Goal: Transaction & Acquisition: Purchase product/service

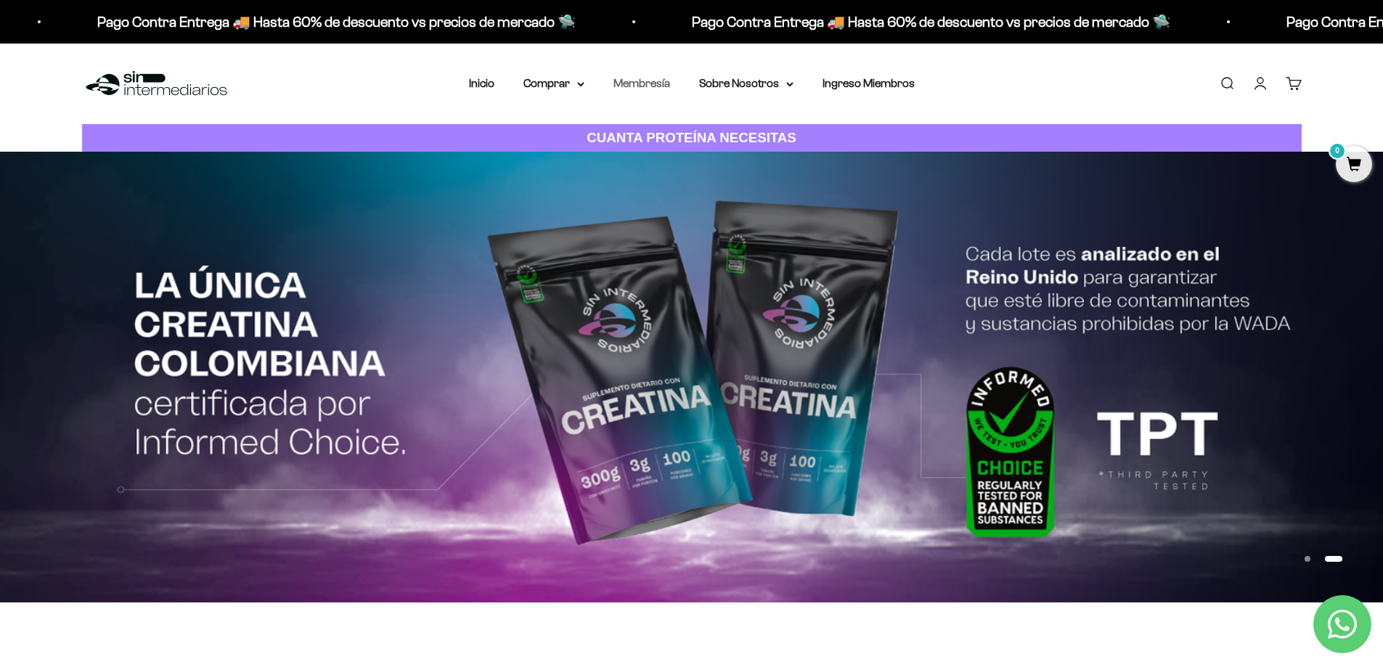
click at [648, 86] on link "Membresía" at bounding box center [642, 83] width 57 height 12
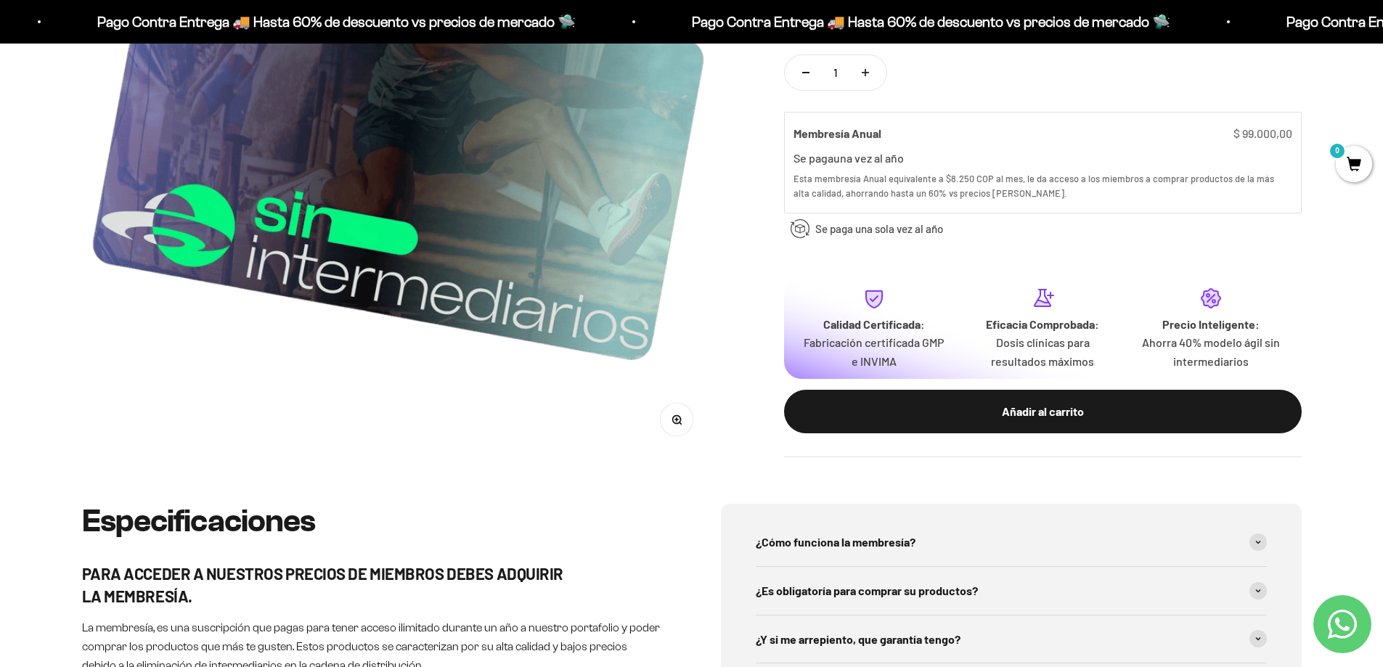
scroll to position [508, 0]
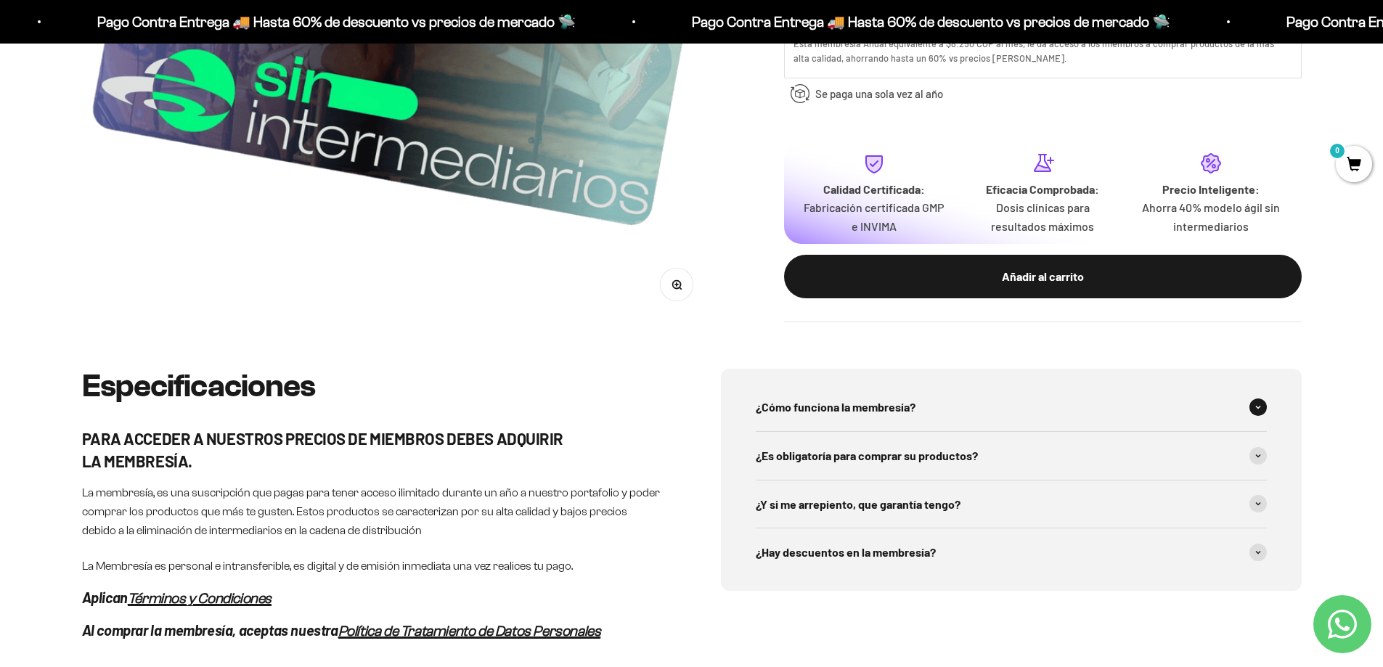
click at [1259, 410] on icon at bounding box center [1259, 407] width 6 height 4
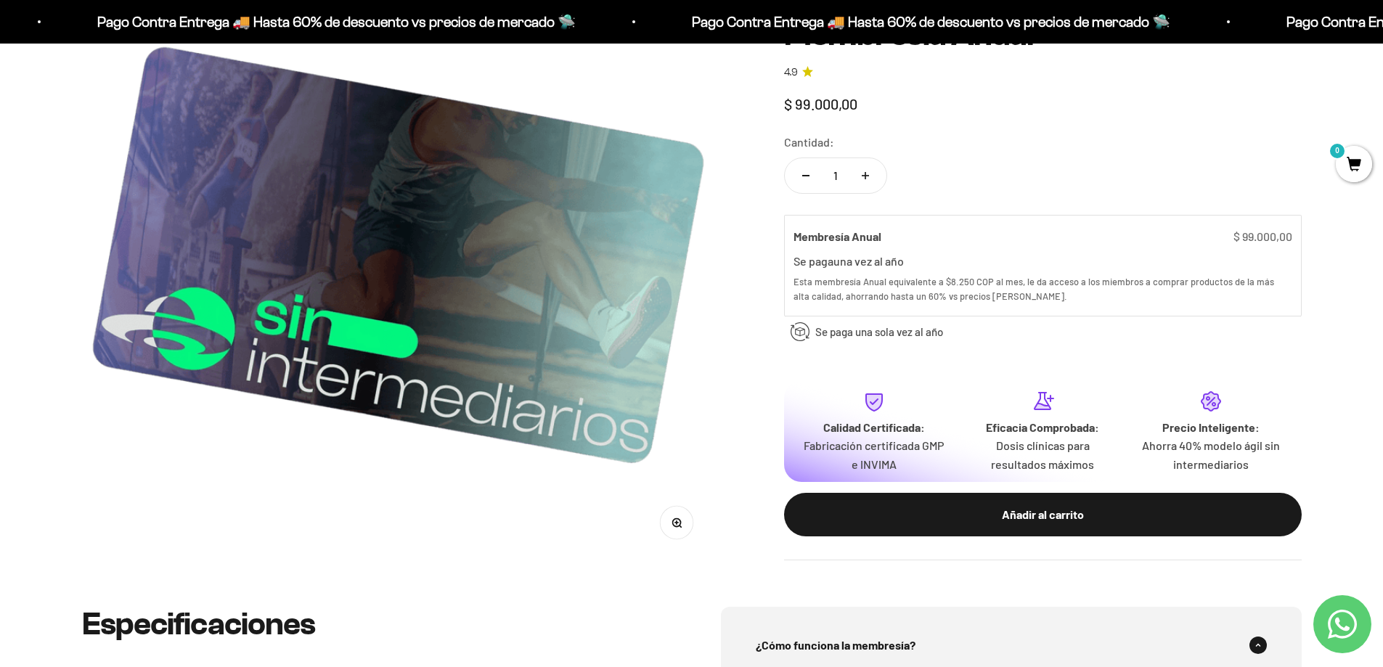
scroll to position [0, 0]
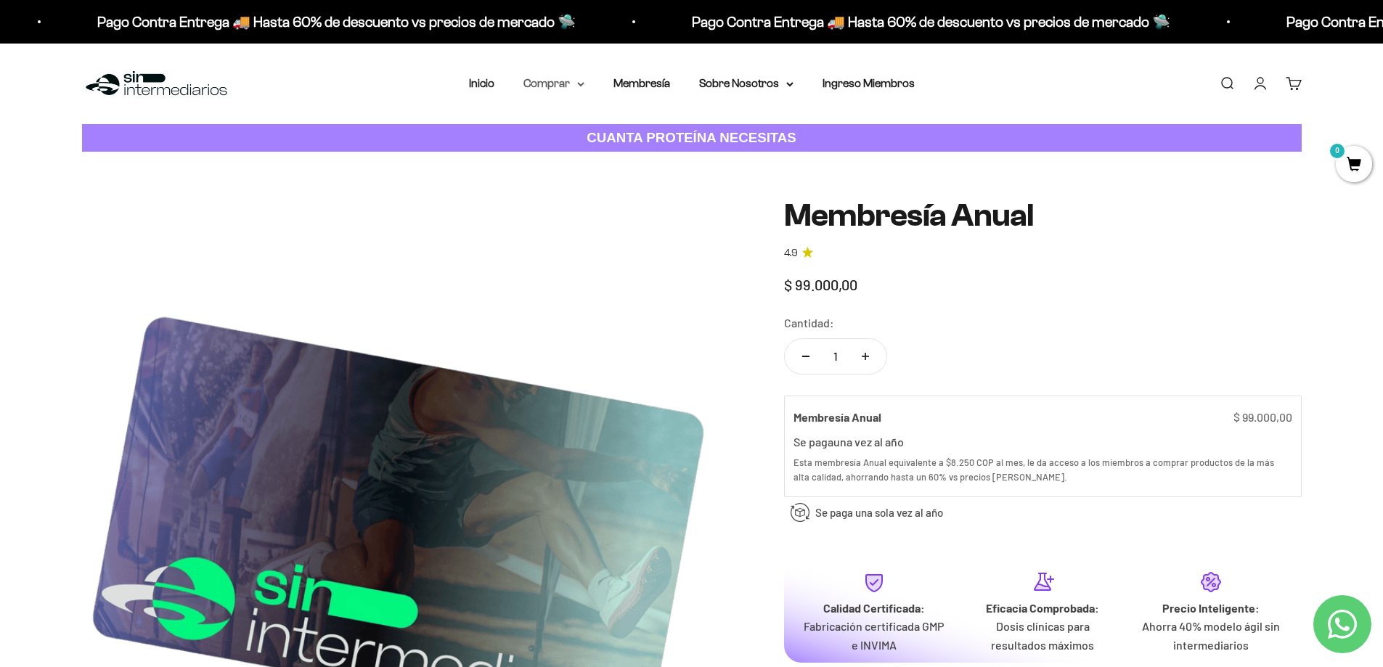
click at [561, 85] on summary "Comprar" at bounding box center [554, 83] width 61 height 19
click at [567, 127] on span "Proteínas" at bounding box center [556, 129] width 49 height 12
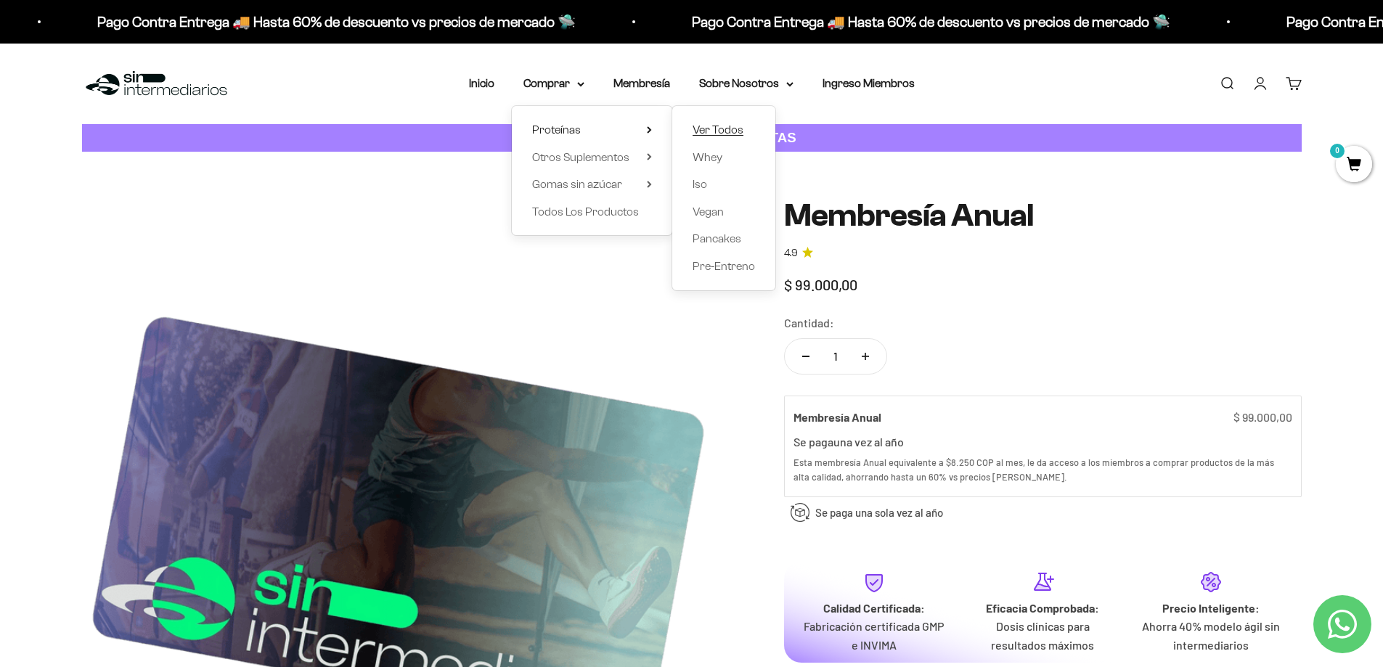
click at [717, 126] on span "Ver Todos" at bounding box center [718, 129] width 51 height 12
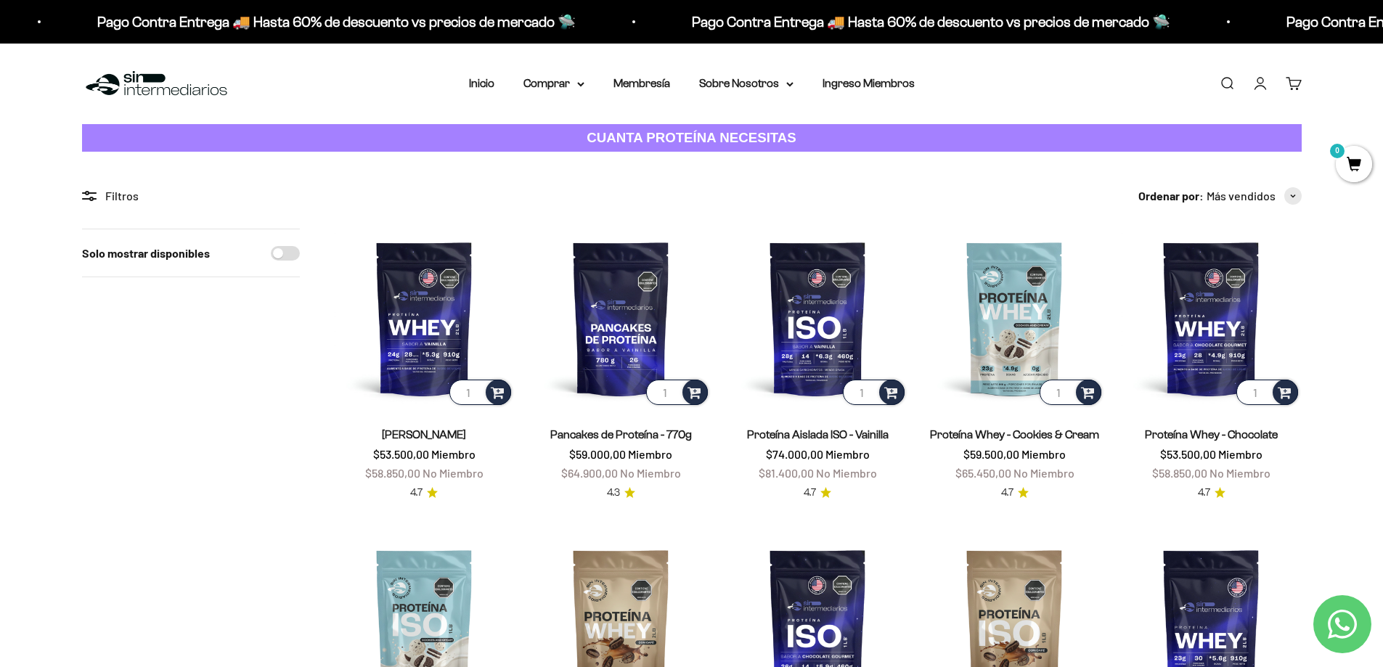
scroll to position [73, 0]
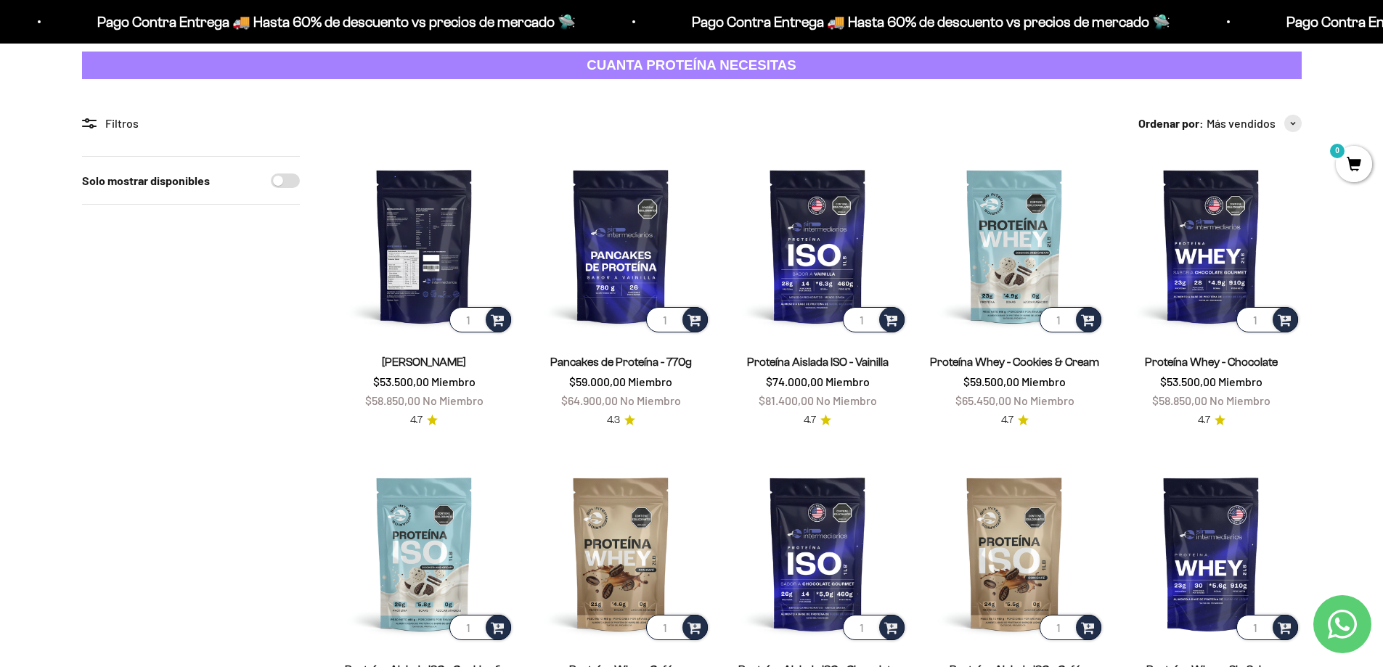
click at [427, 255] on img at bounding box center [424, 245] width 179 height 179
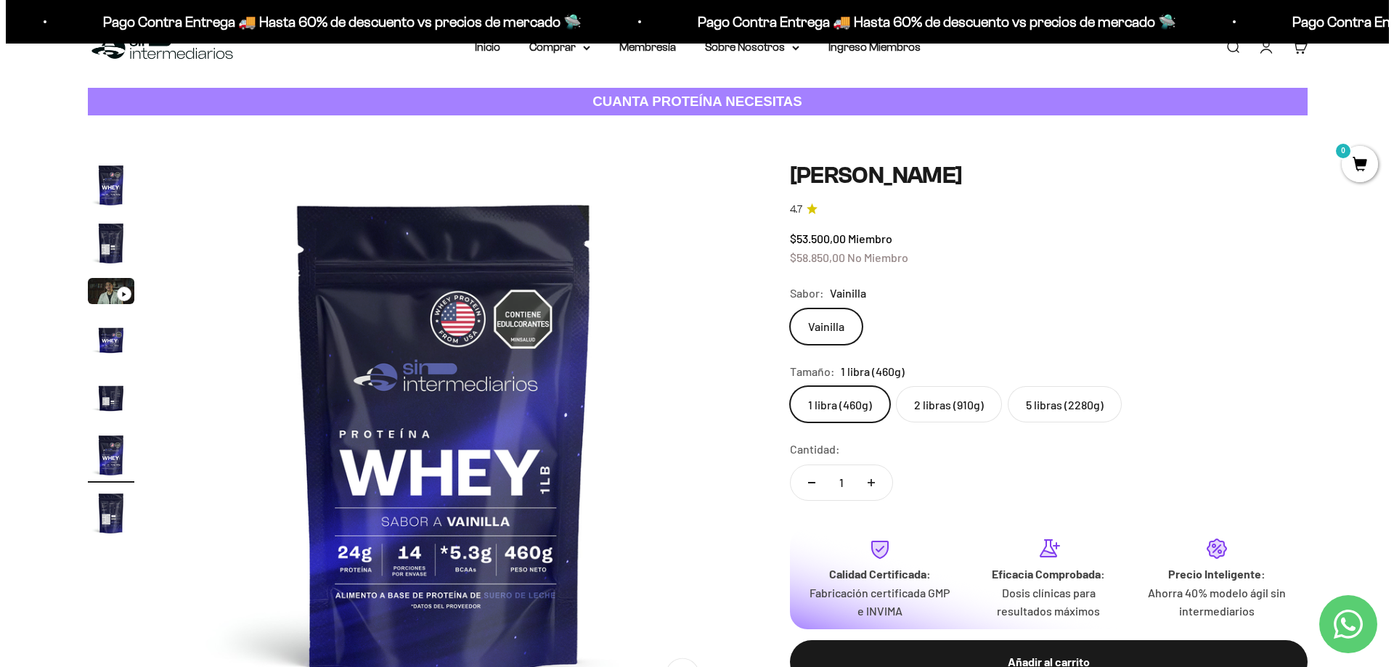
scroll to position [73, 0]
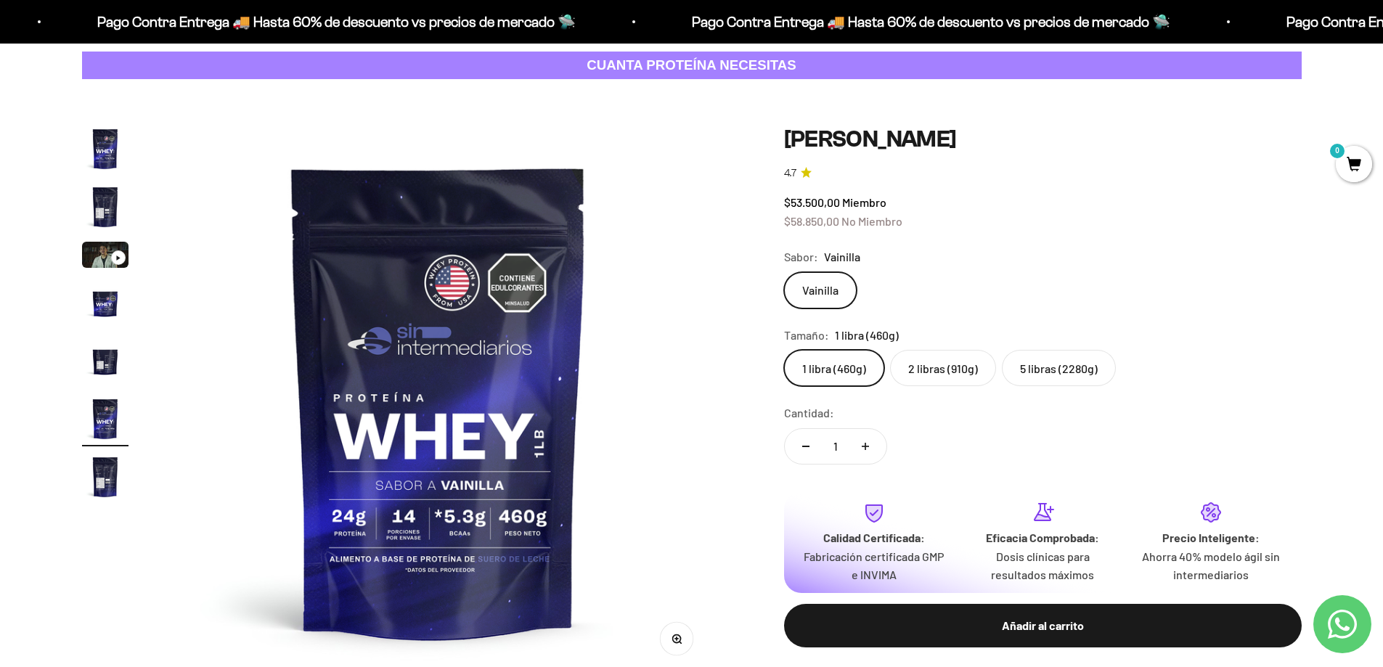
click at [986, 615] on button "Añadir al carrito" at bounding box center [1043, 626] width 518 height 44
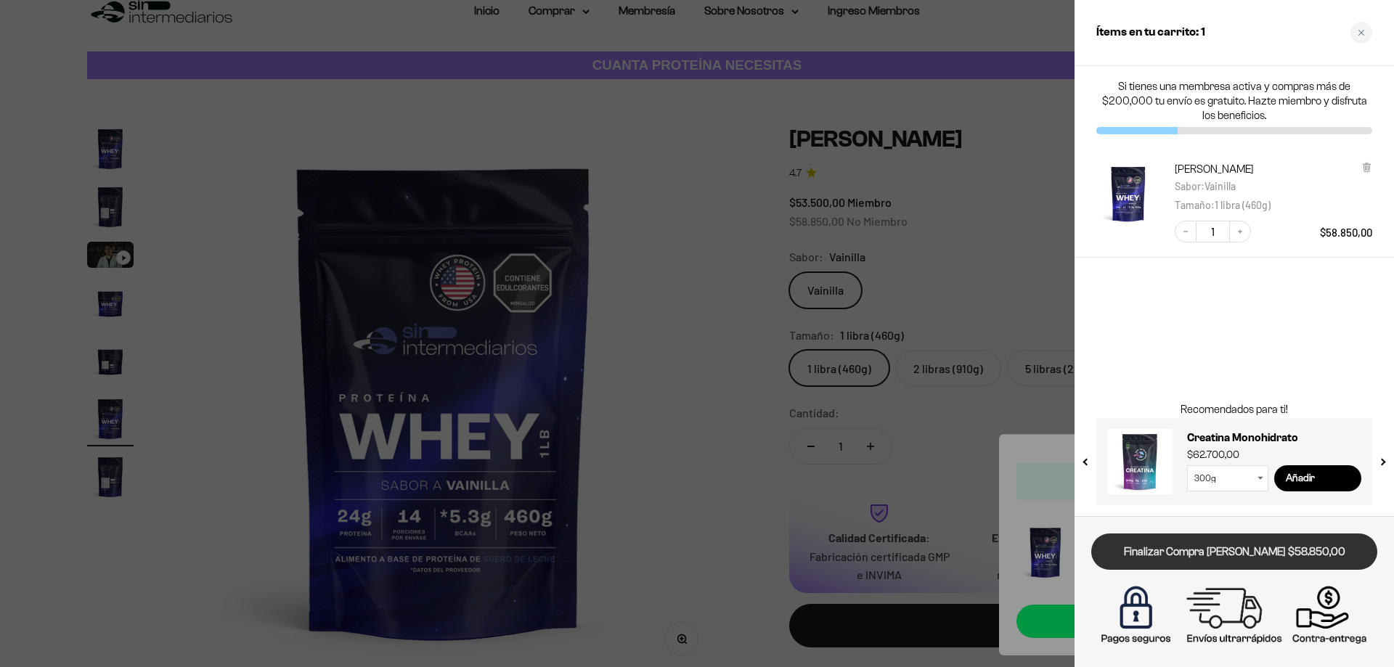
click at [1211, 556] on link "Finalizar Compra [PERSON_NAME] $58.850,00" at bounding box center [1234, 552] width 286 height 37
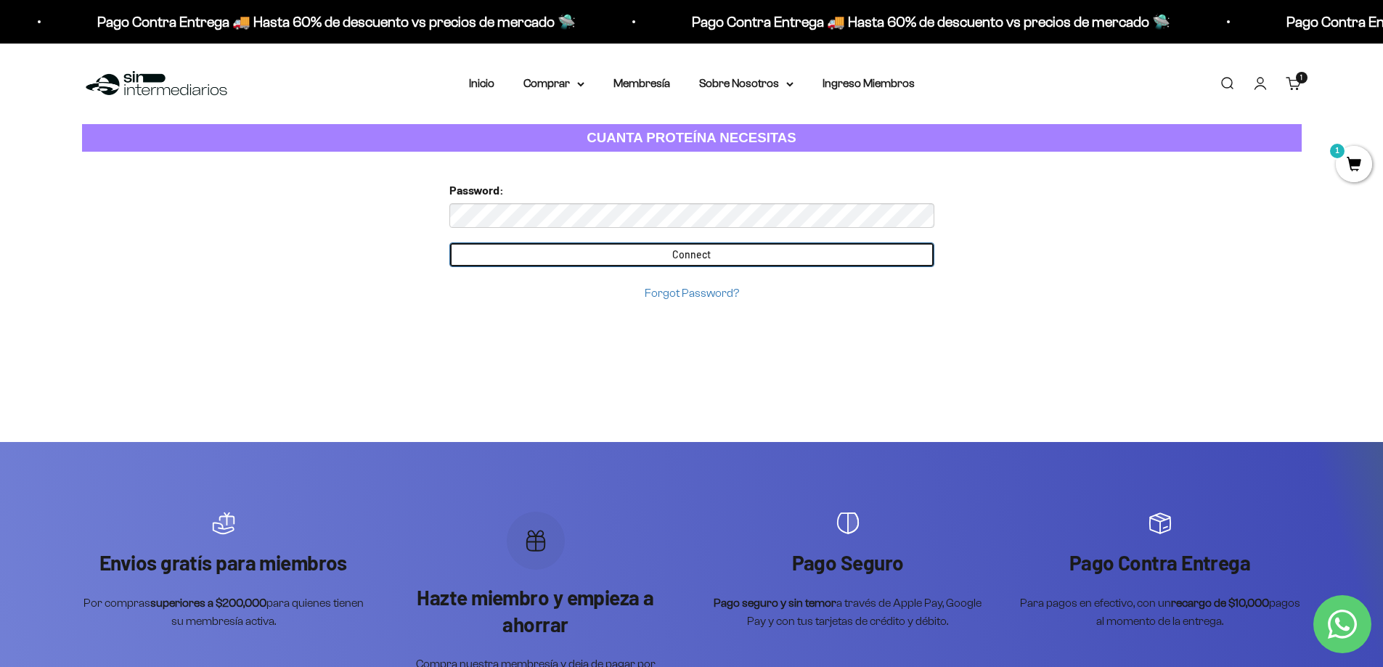
click at [678, 250] on input "Connect" at bounding box center [692, 255] width 485 height 25
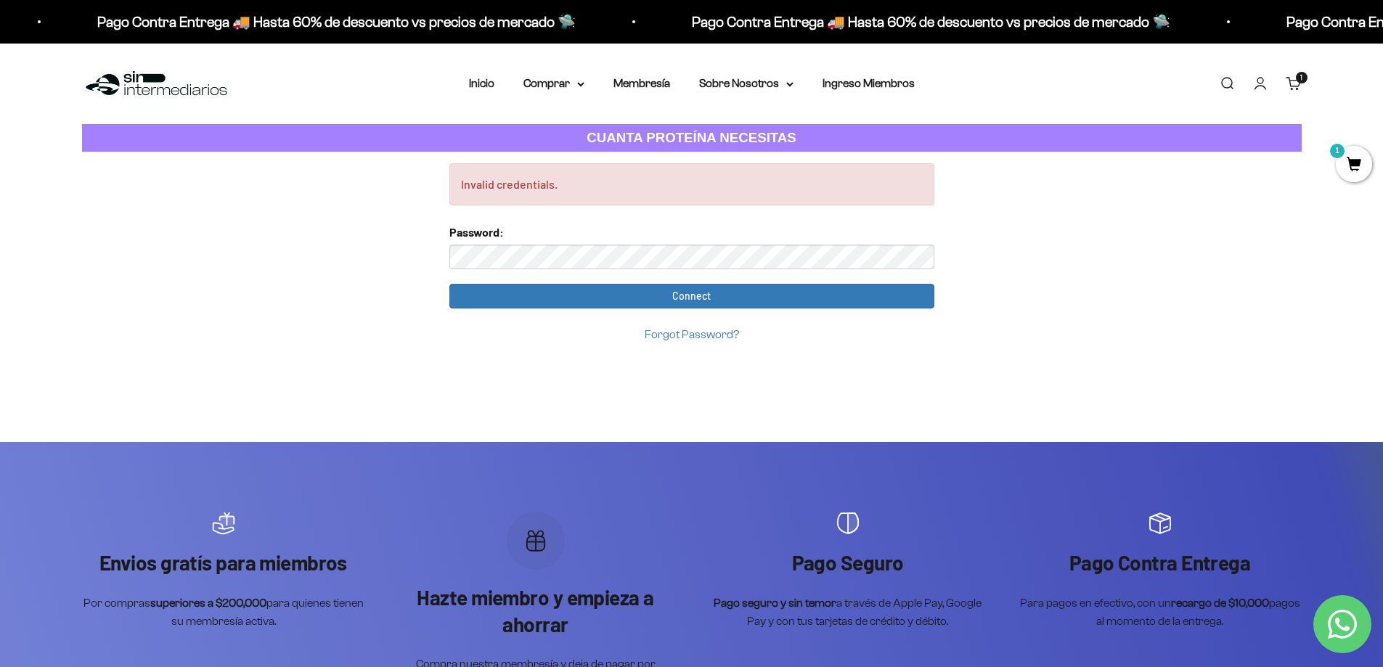
click at [1291, 78] on link "Carrito 1 artículo 1" at bounding box center [1294, 84] width 16 height 16
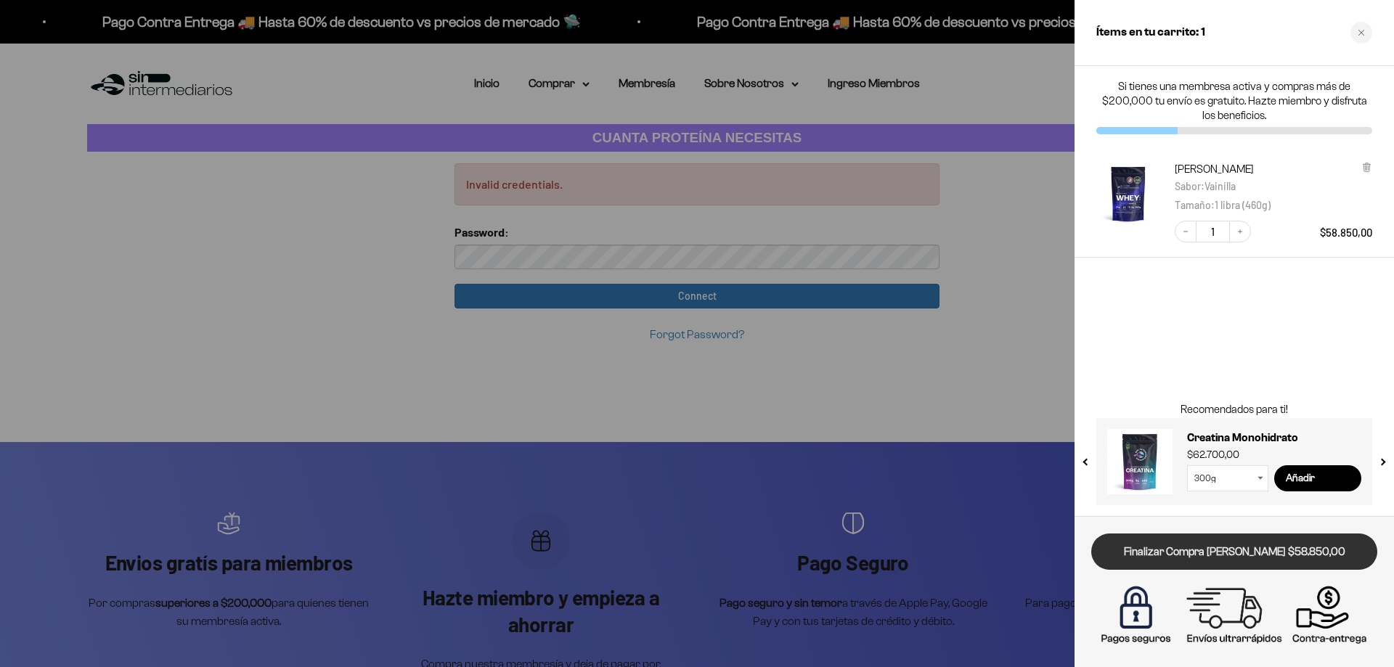
click at [1200, 547] on link "Finalizar Compra [PERSON_NAME] $58.850,00" at bounding box center [1234, 552] width 286 height 37
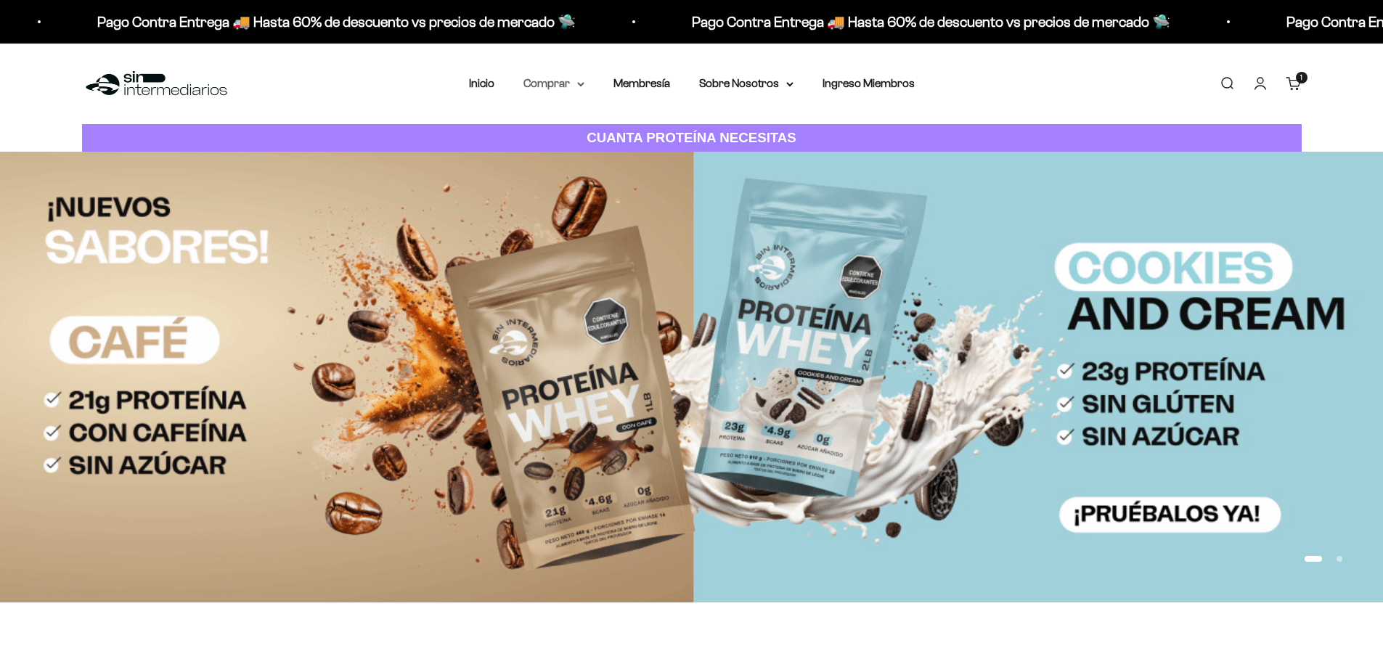
click at [559, 84] on summary "Comprar" at bounding box center [554, 83] width 61 height 19
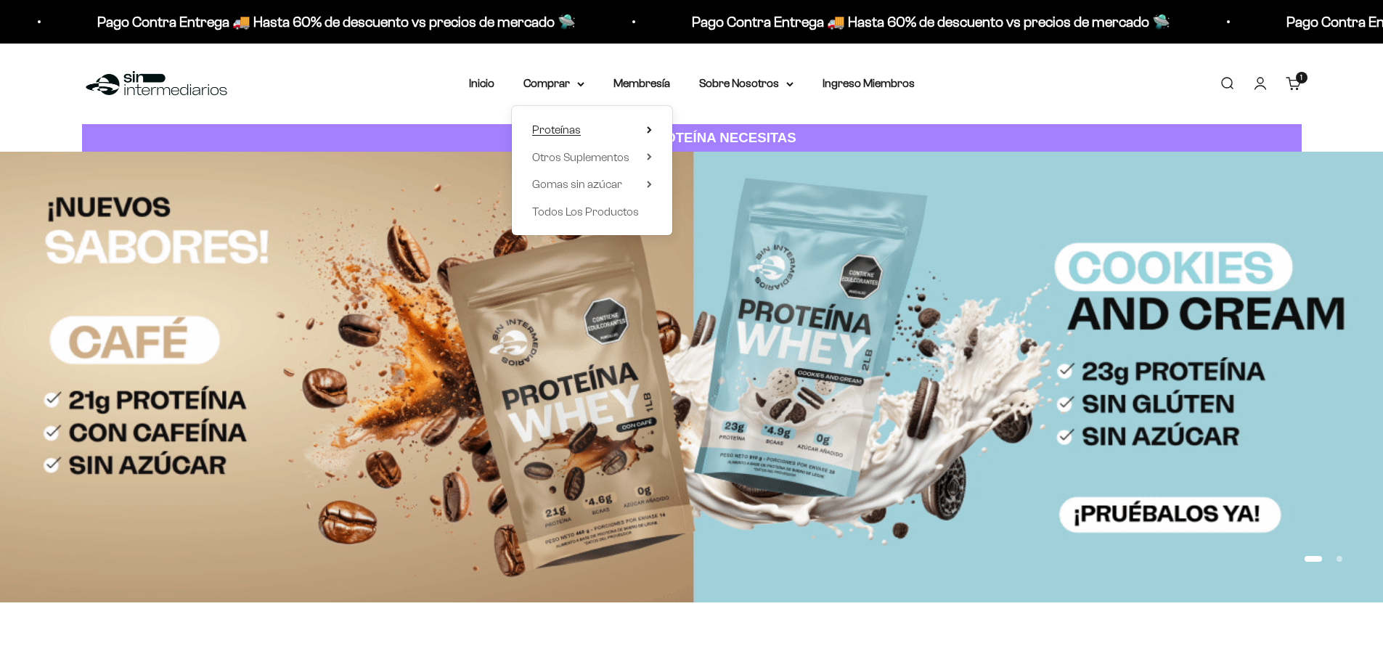
click at [566, 123] on span "Proteínas" at bounding box center [556, 130] width 49 height 19
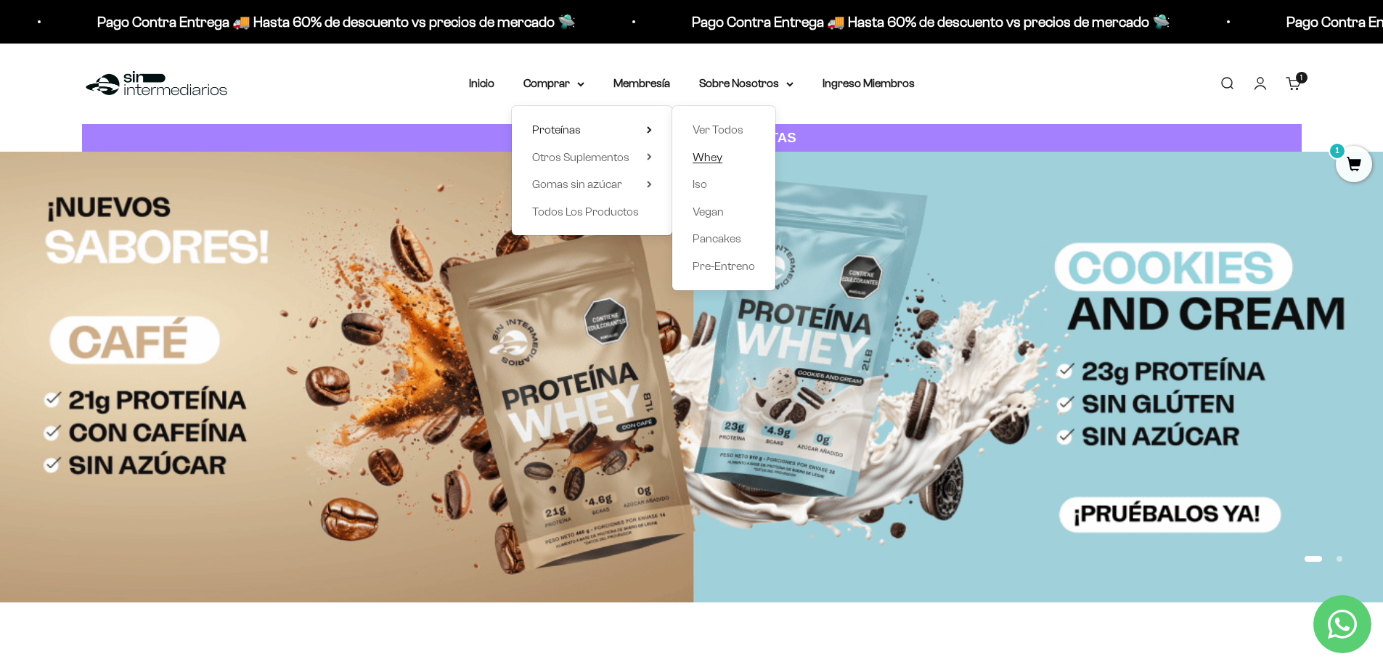
click at [712, 159] on span "Whey" at bounding box center [708, 157] width 30 height 12
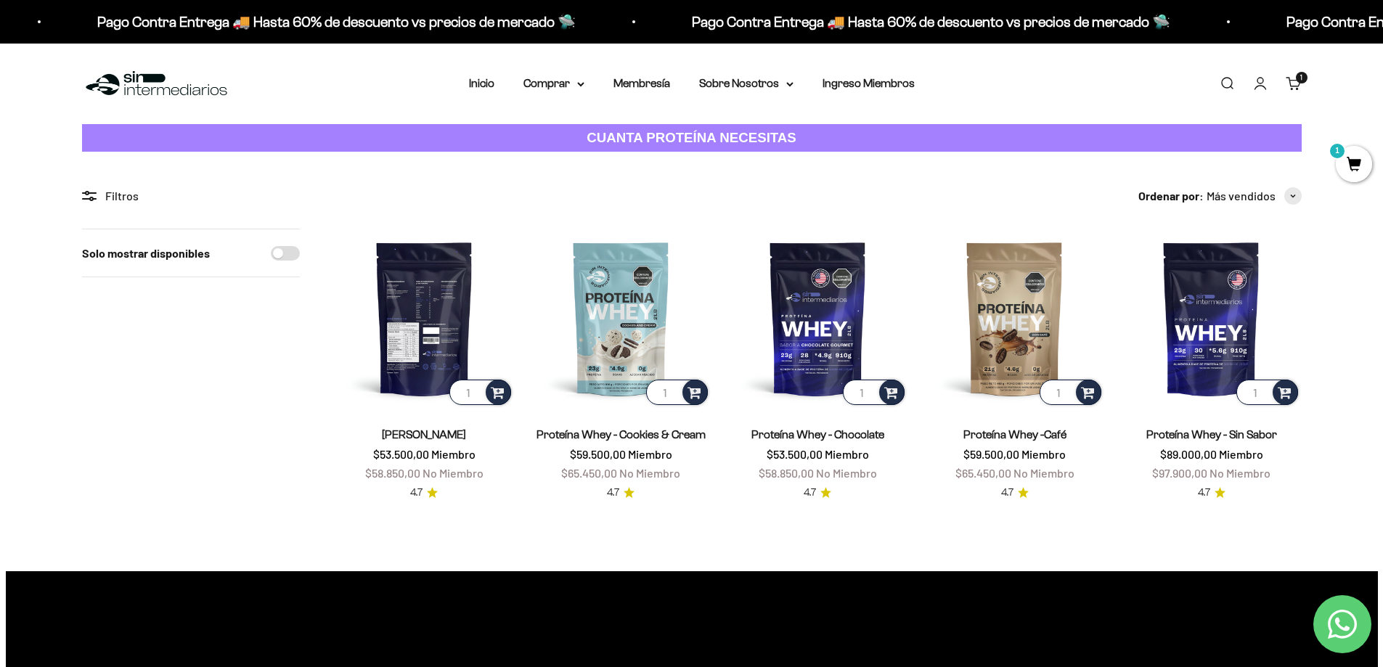
click at [423, 332] on img at bounding box center [424, 318] width 179 height 179
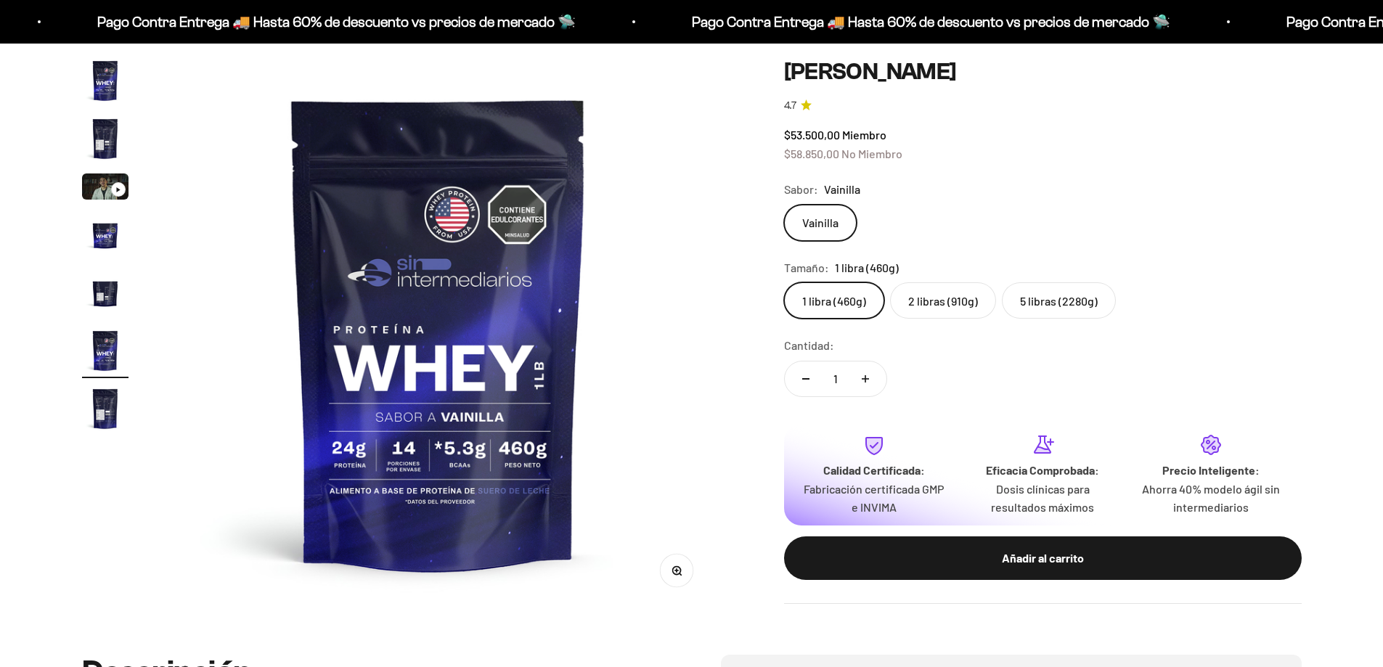
scroll to position [145, 0]
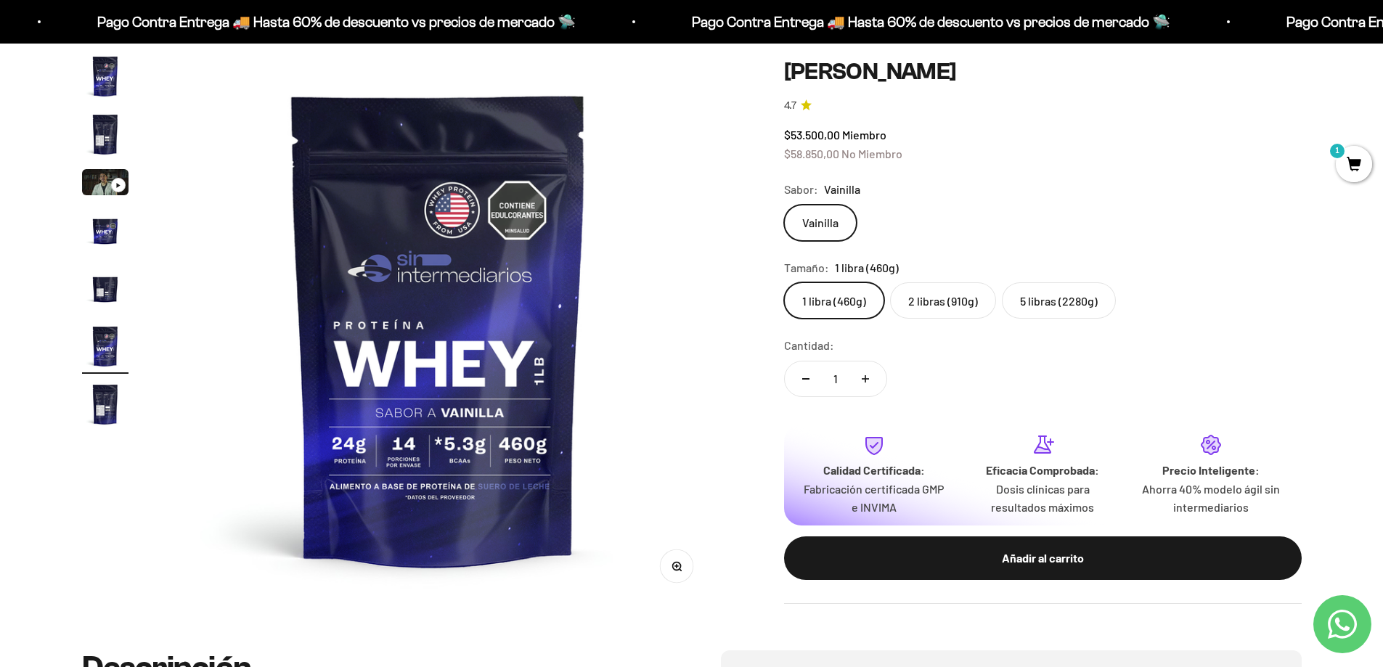
click at [108, 291] on img "Ir al artículo 5" at bounding box center [105, 288] width 46 height 46
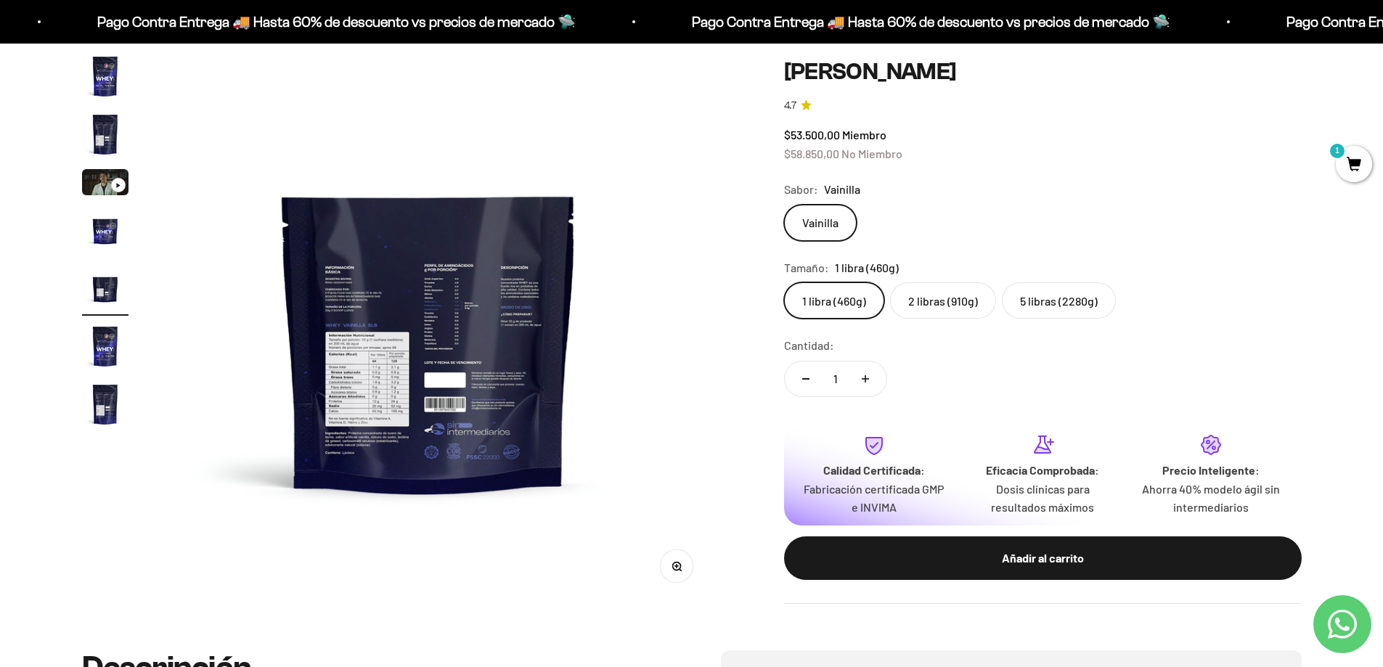
scroll to position [0, 2275]
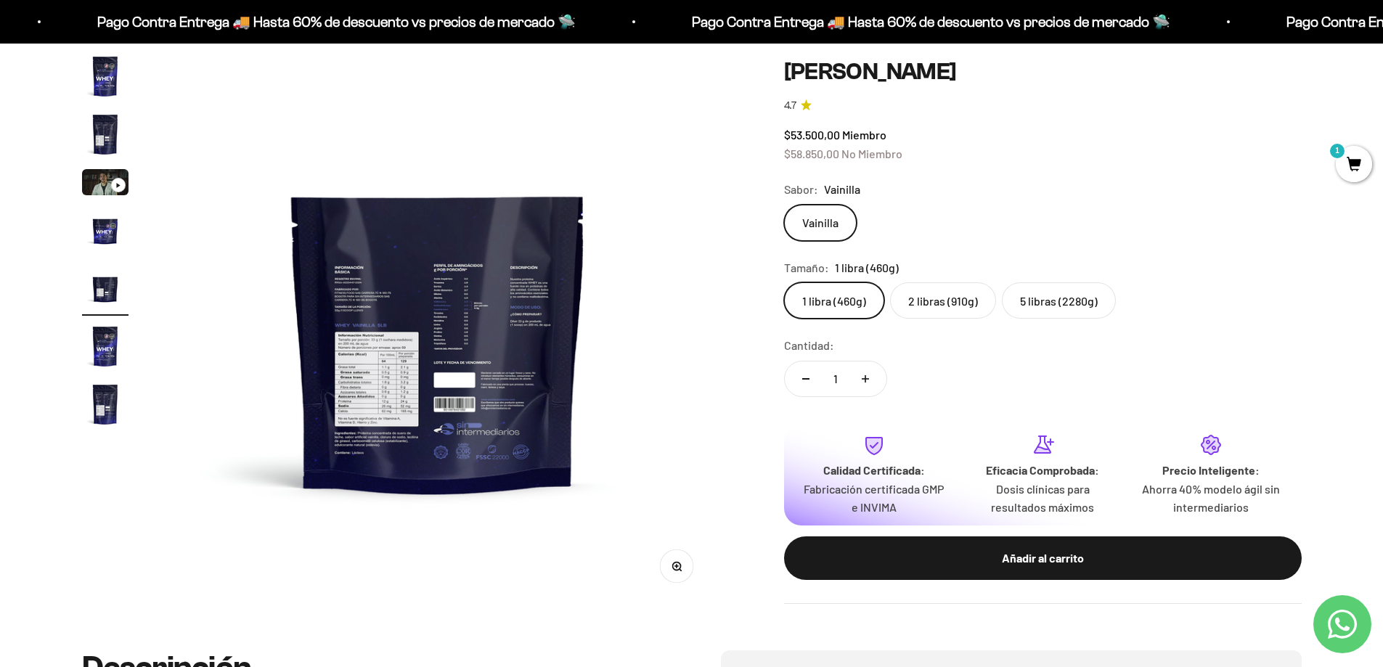
click at [107, 132] on img "Ir al artículo 2" at bounding box center [105, 134] width 46 height 46
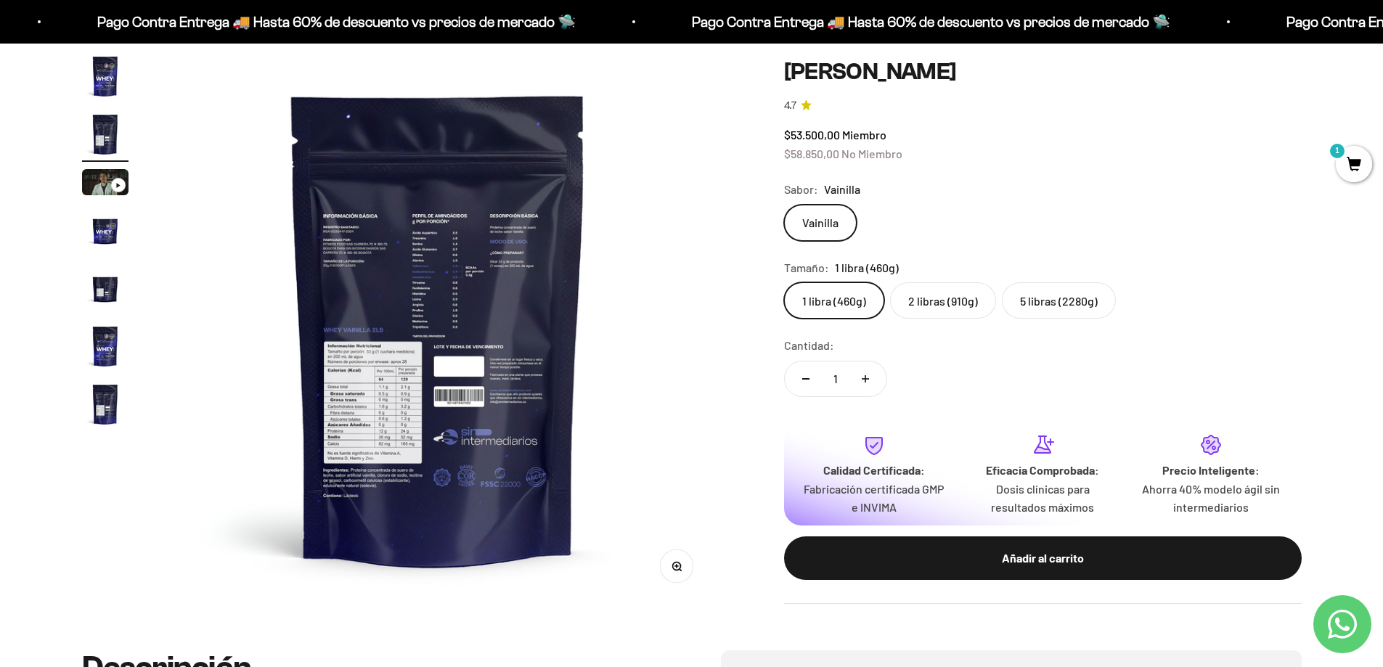
scroll to position [0, 569]
click at [362, 390] on img at bounding box center [438, 328] width 551 height 551
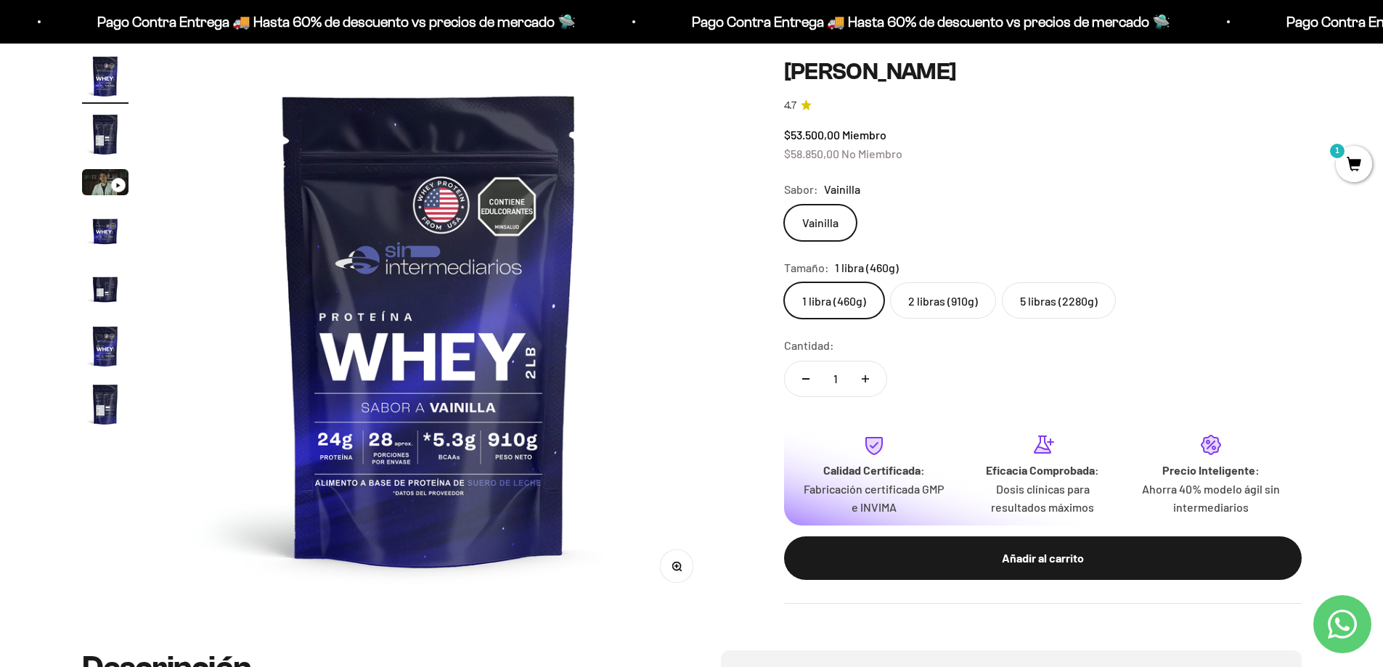
scroll to position [0, 0]
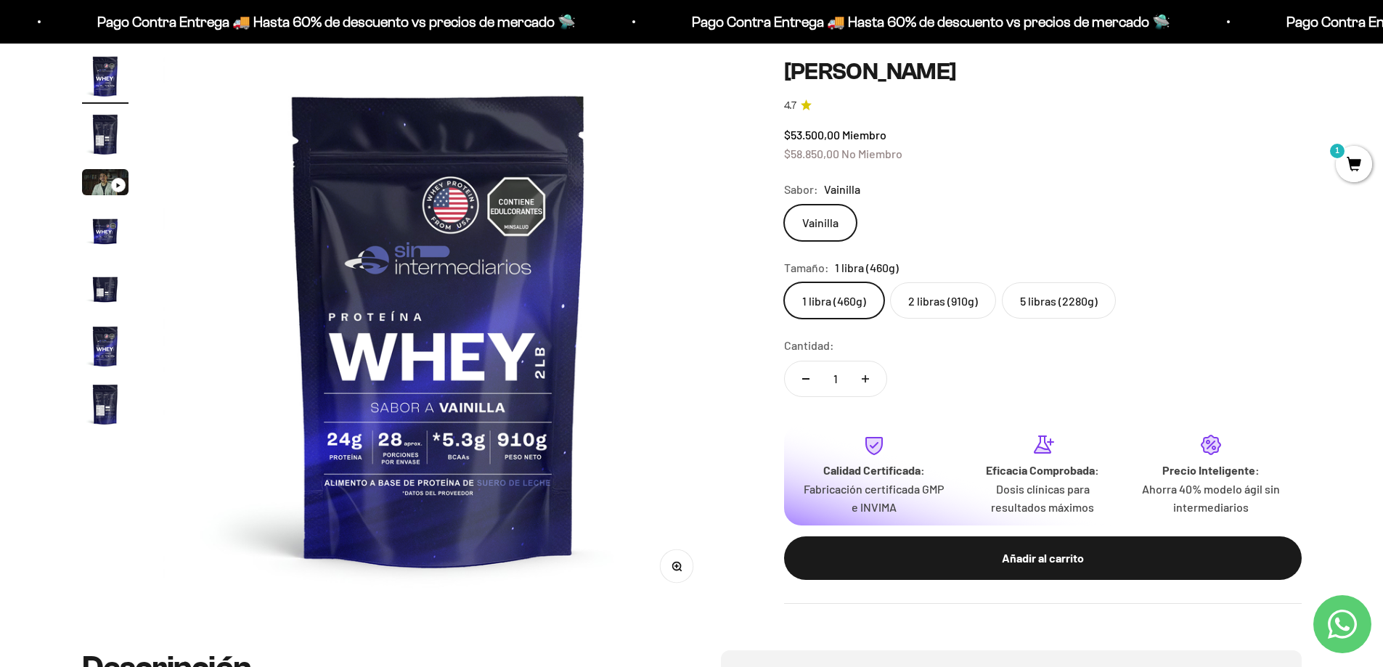
click at [105, 129] on img "Ir al artículo 2" at bounding box center [105, 134] width 46 height 46
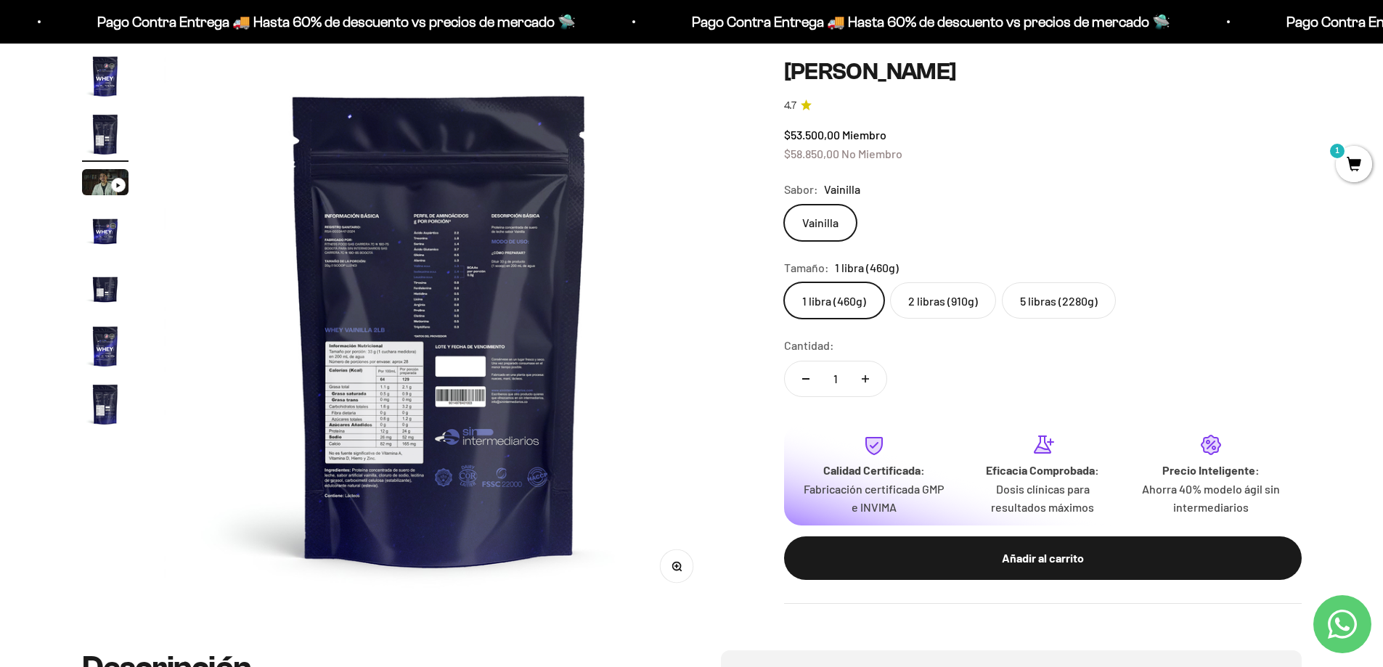
scroll to position [0, 569]
click at [959, 304] on label "2 libras (910g)" at bounding box center [943, 300] width 106 height 36
click at [784, 282] on input "2 libras (910g)" at bounding box center [784, 282] width 1 height 1
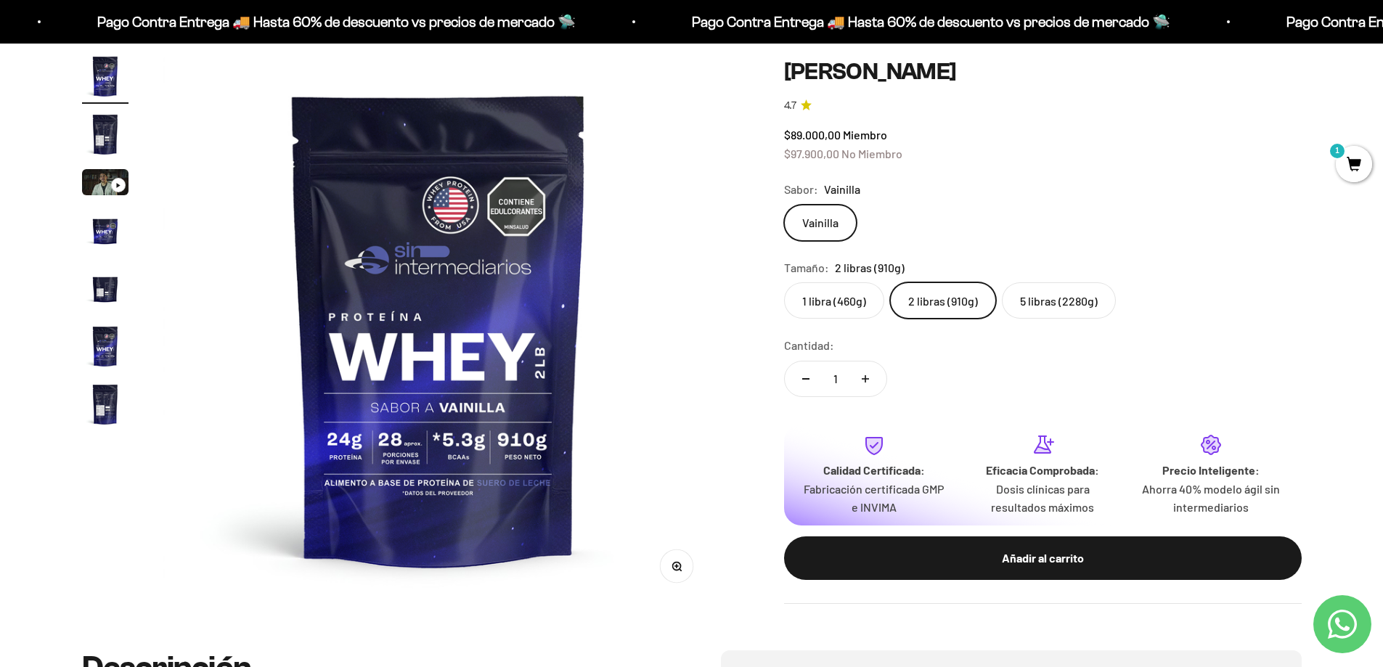
click at [1037, 295] on label "5 libras (2280g)" at bounding box center [1059, 300] width 114 height 36
click at [784, 282] on input "5 libras (2280g)" at bounding box center [784, 282] width 1 height 1
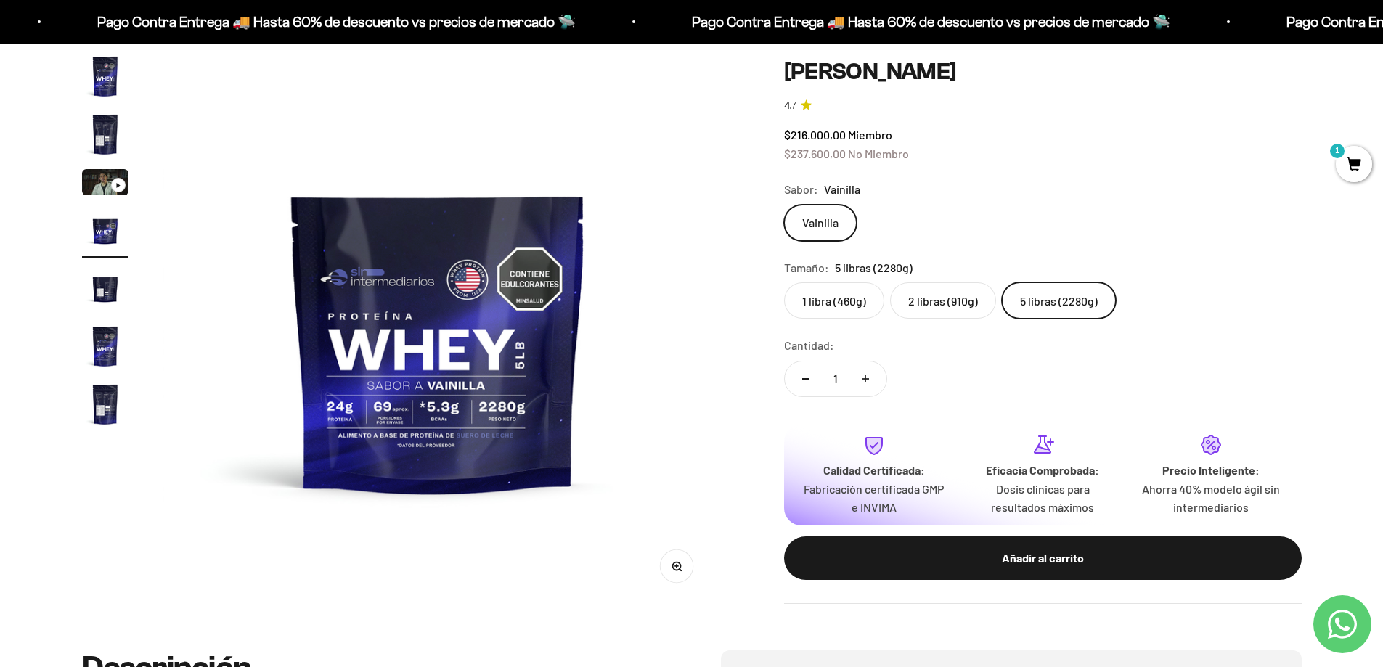
click at [861, 295] on label "1 libra (460g)" at bounding box center [834, 300] width 100 height 36
click at [784, 282] on input "1 libra (460g)" at bounding box center [784, 282] width 1 height 1
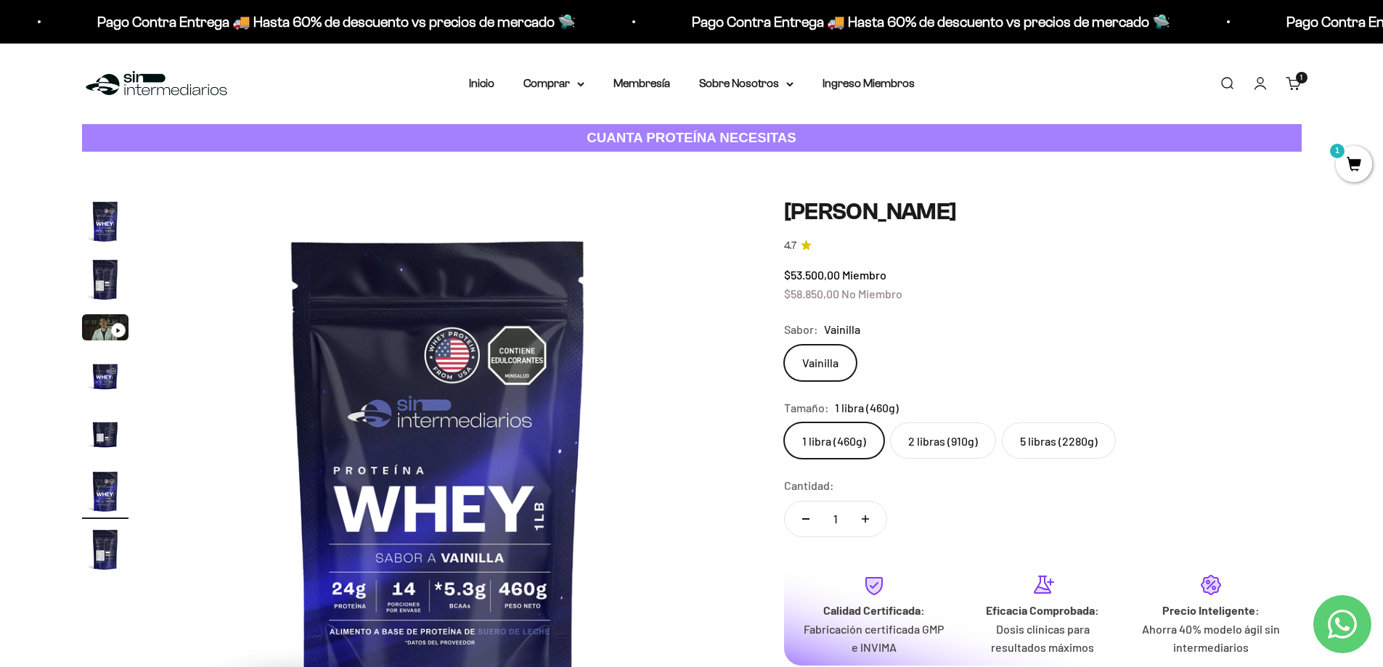
click at [113, 333] on div "Ir al artículo 3" at bounding box center [118, 330] width 15 height 15
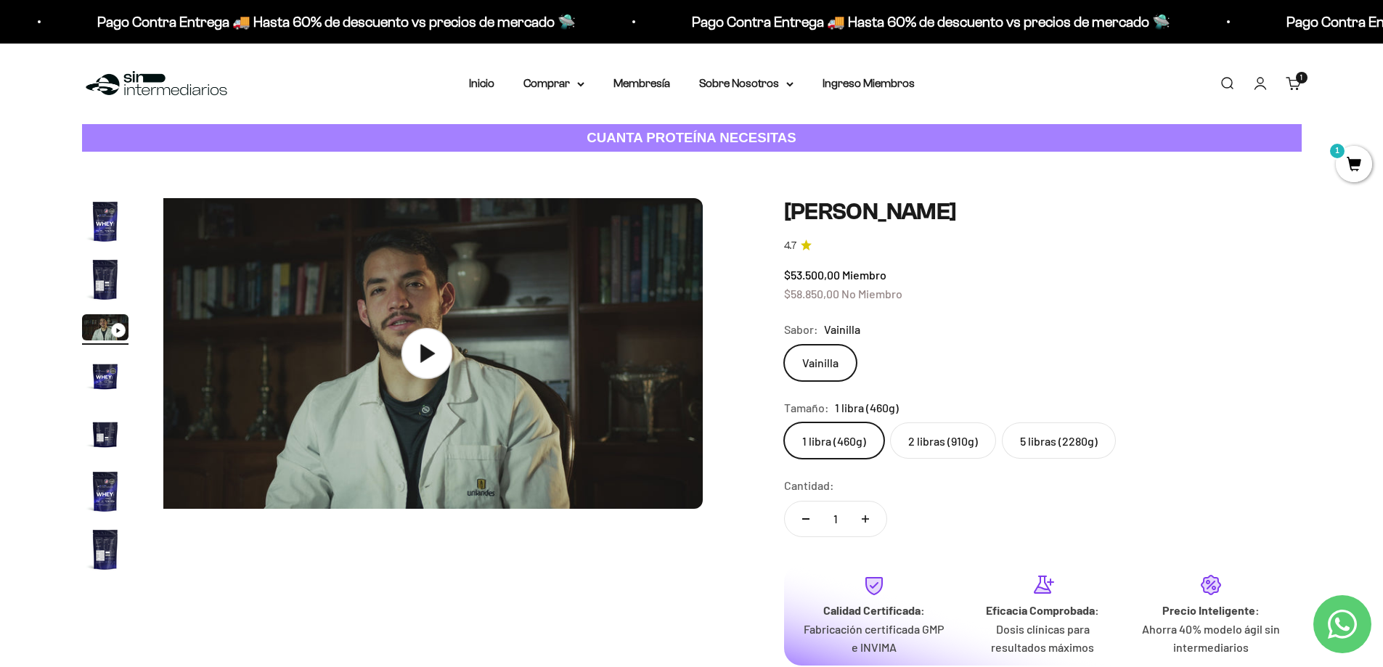
scroll to position [0, 1137]
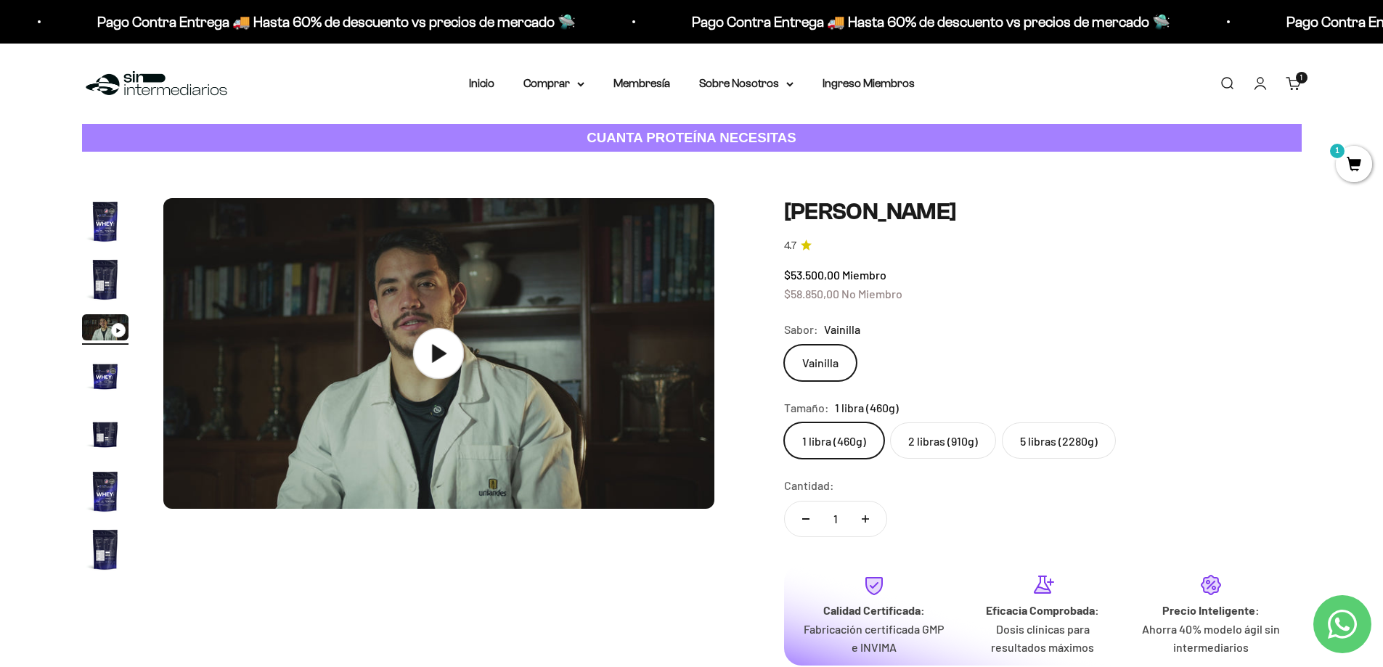
click at [441, 346] on icon at bounding box center [438, 353] width 51 height 51
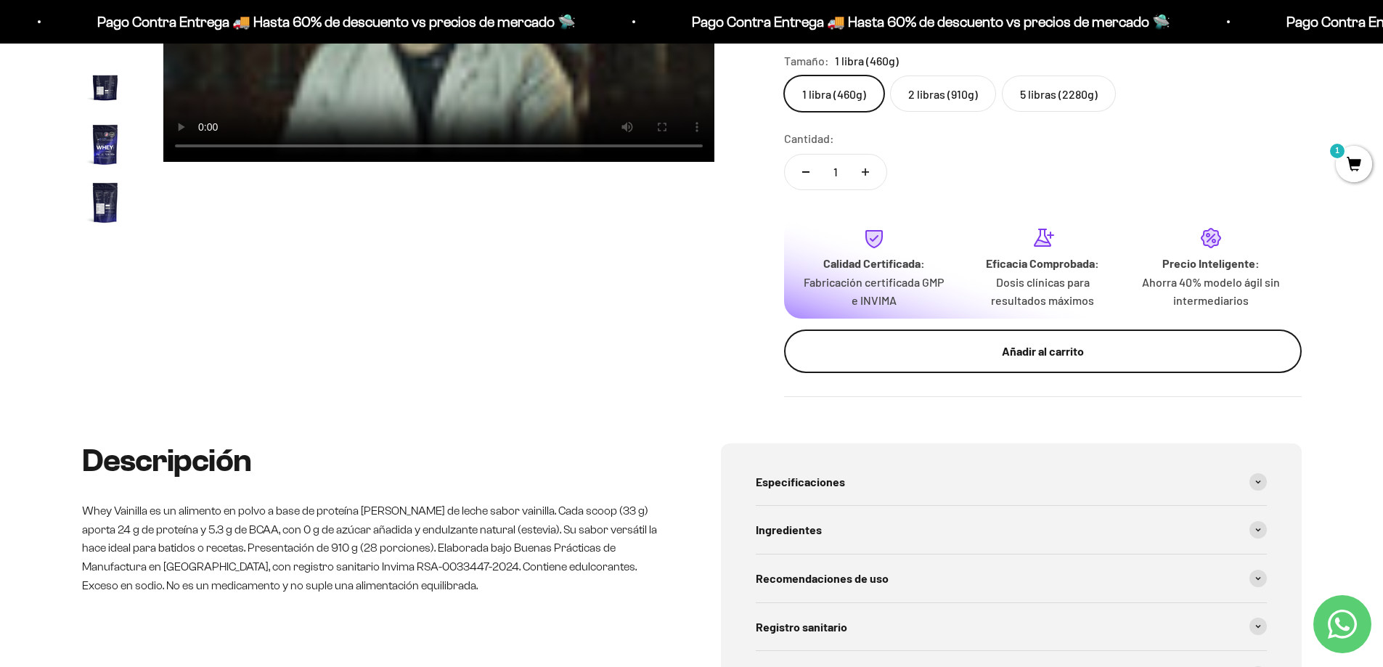
scroll to position [363, 0]
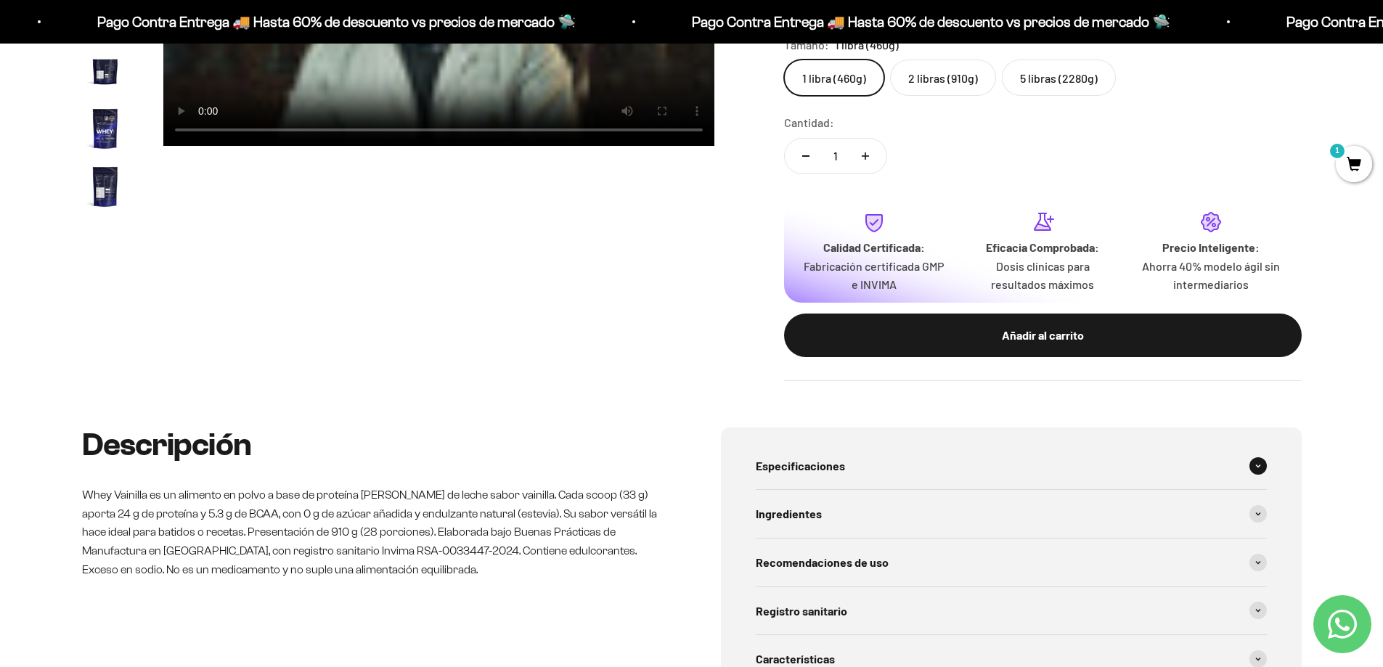
click at [1259, 452] on div "Especificaciones" at bounding box center [1011, 466] width 511 height 48
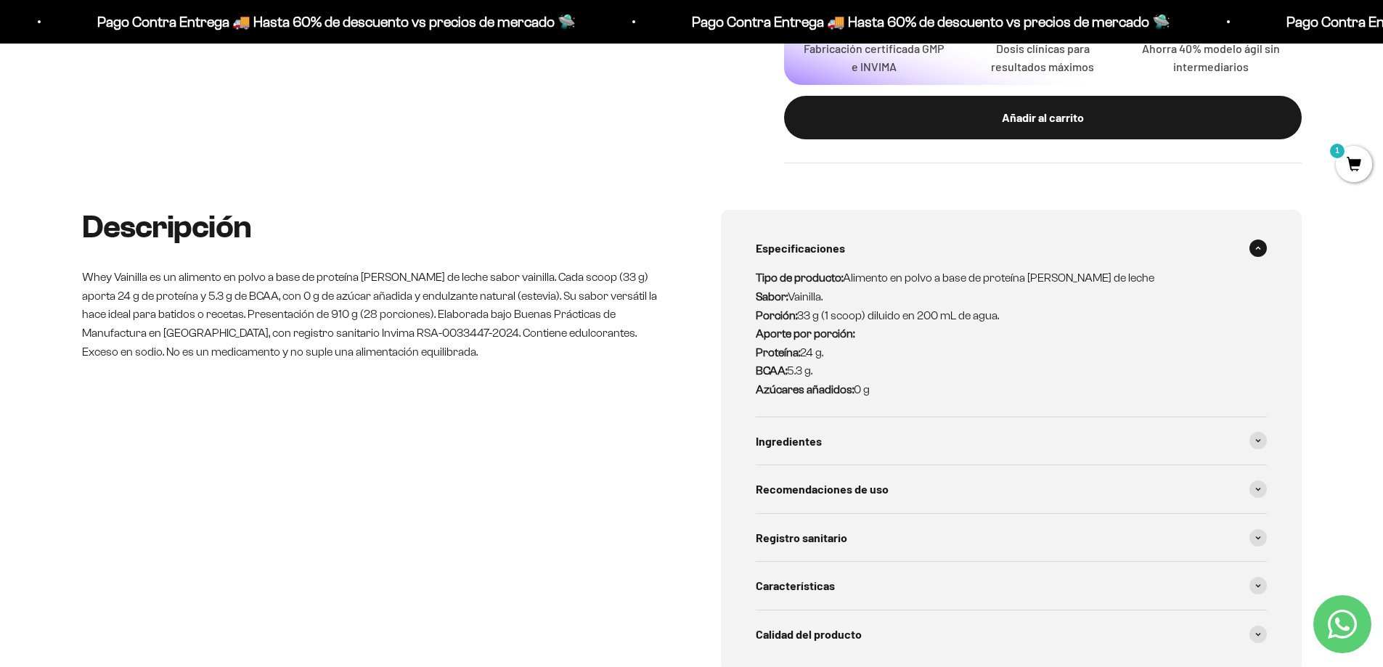
scroll to position [654, 0]
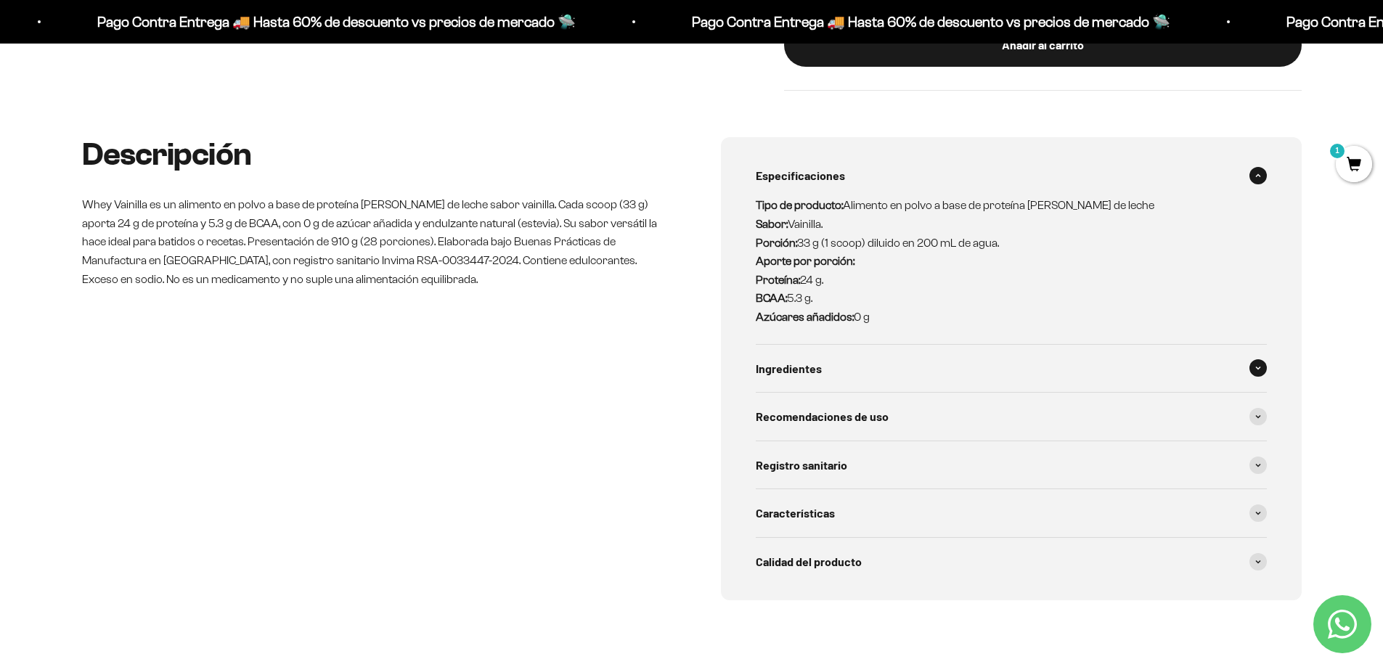
click at [1258, 361] on span at bounding box center [1258, 367] width 17 height 17
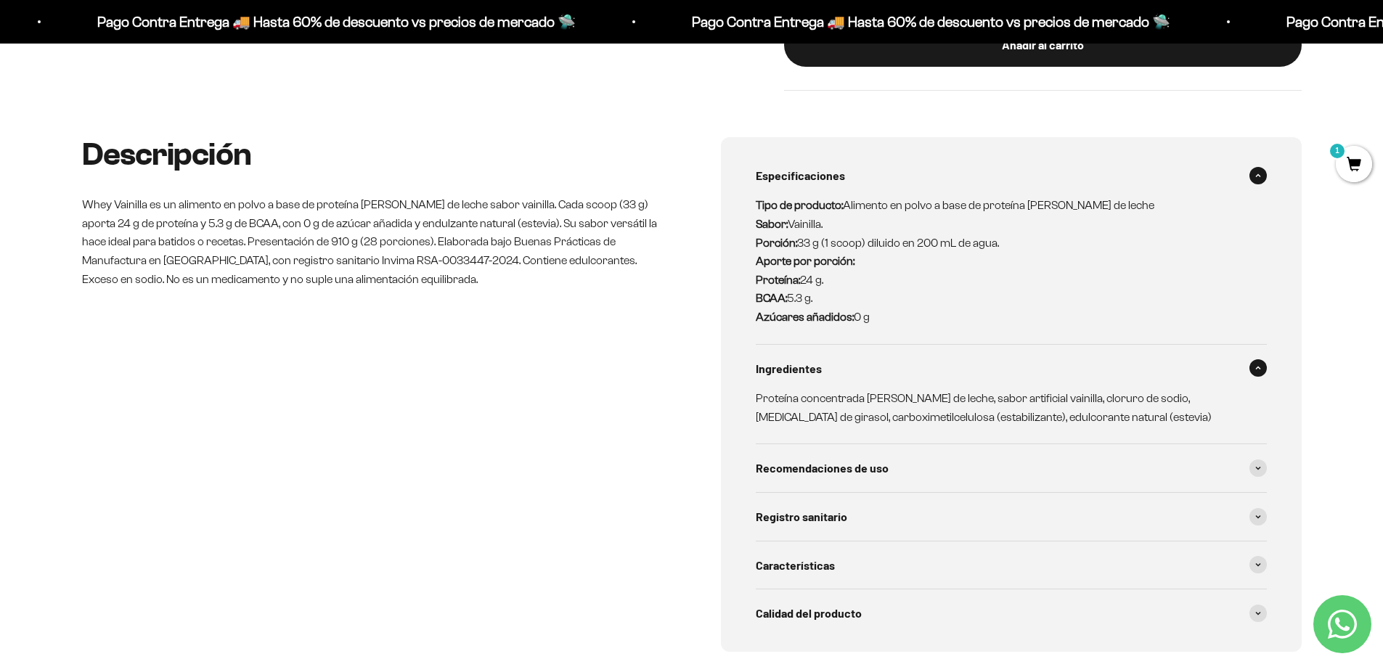
click at [1258, 361] on span at bounding box center [1258, 367] width 17 height 17
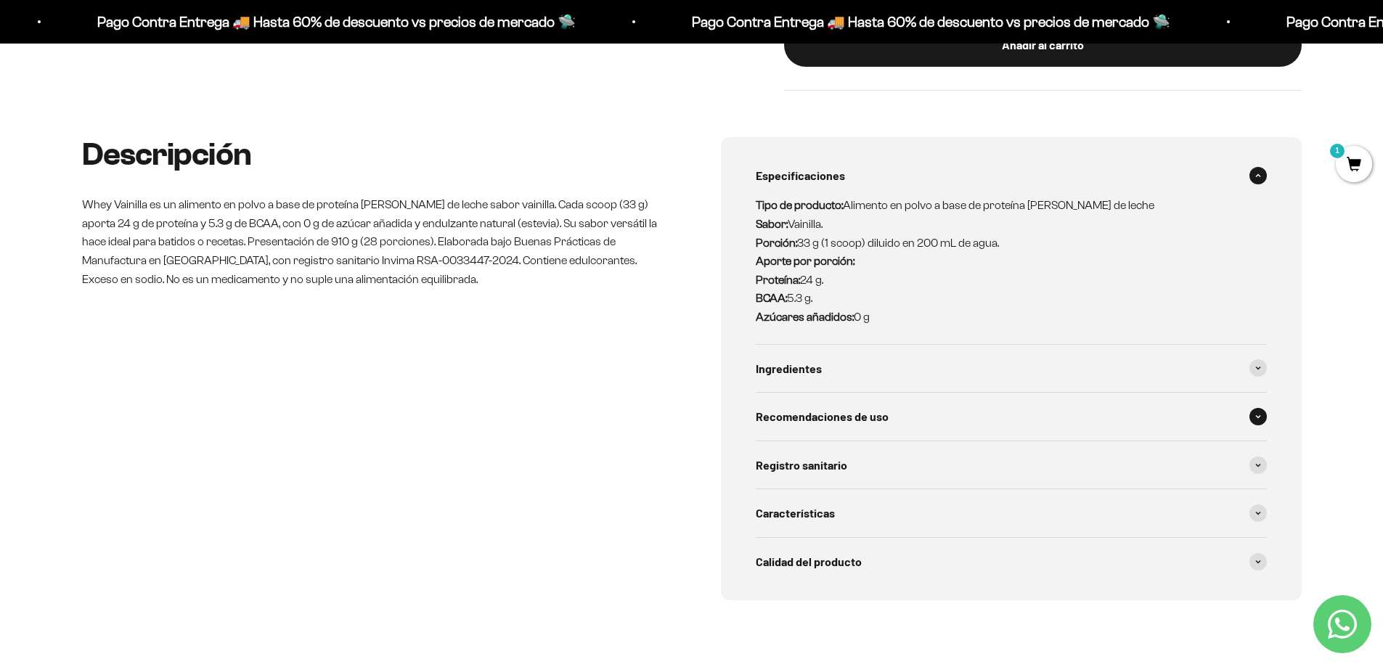
click at [1255, 418] on span at bounding box center [1258, 416] width 17 height 17
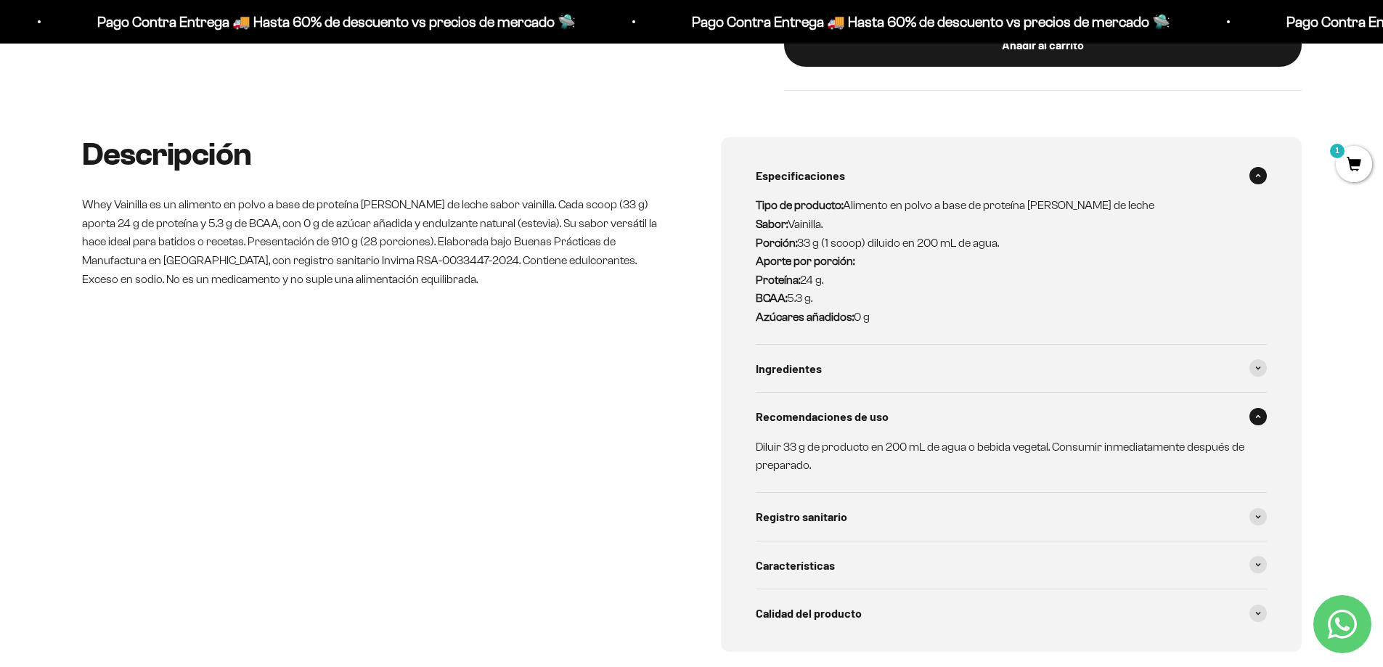
click at [1264, 425] on div "Recomendaciones de uso" at bounding box center [1011, 417] width 511 height 48
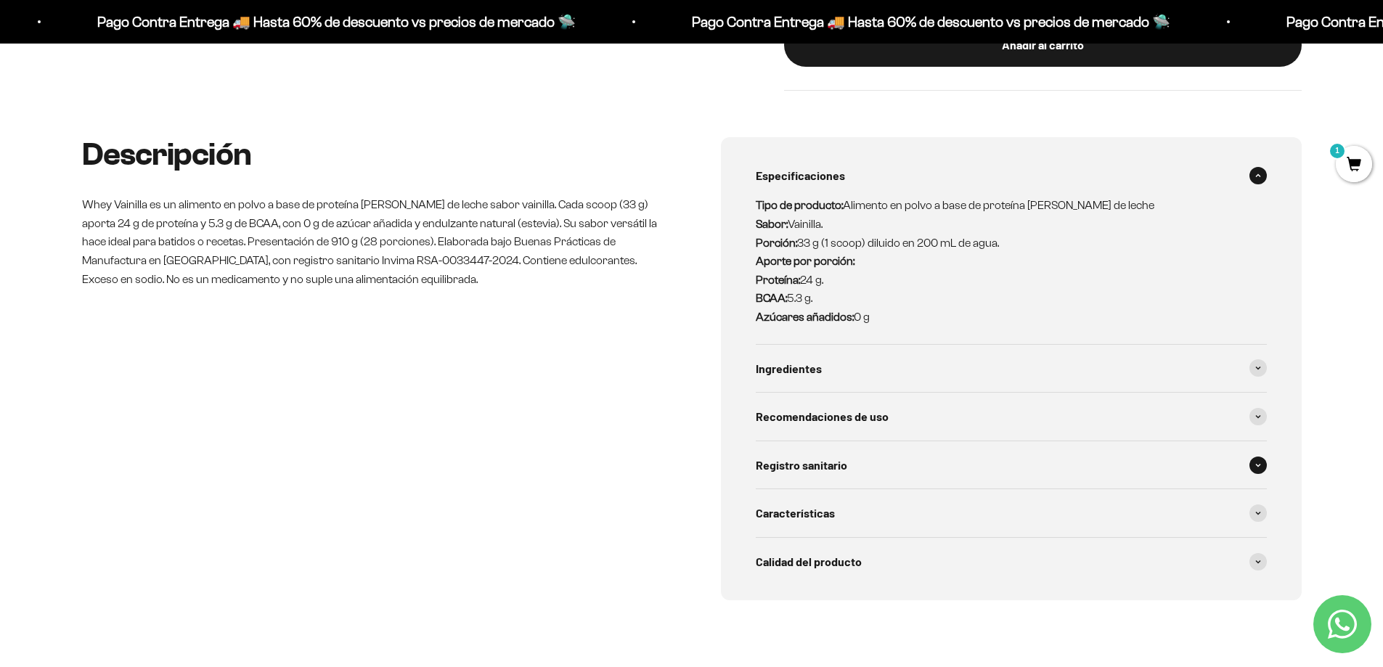
click at [1258, 458] on span at bounding box center [1258, 465] width 17 height 17
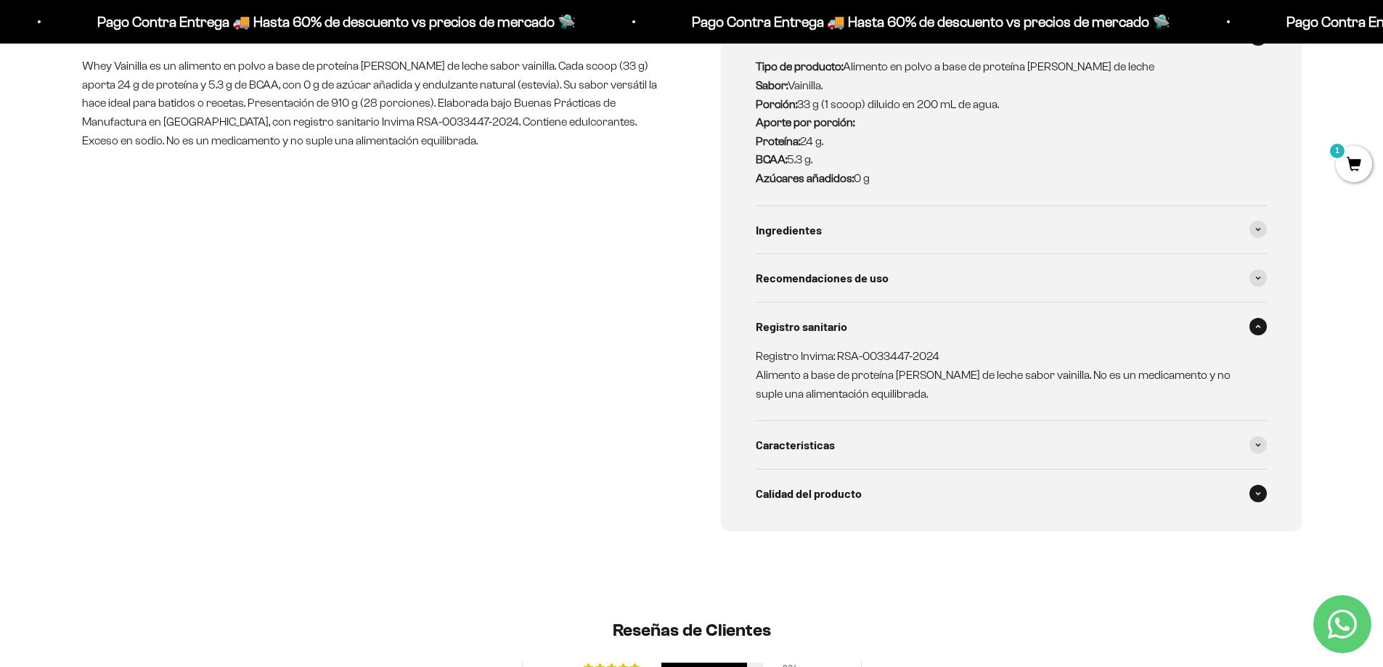
scroll to position [799, 0]
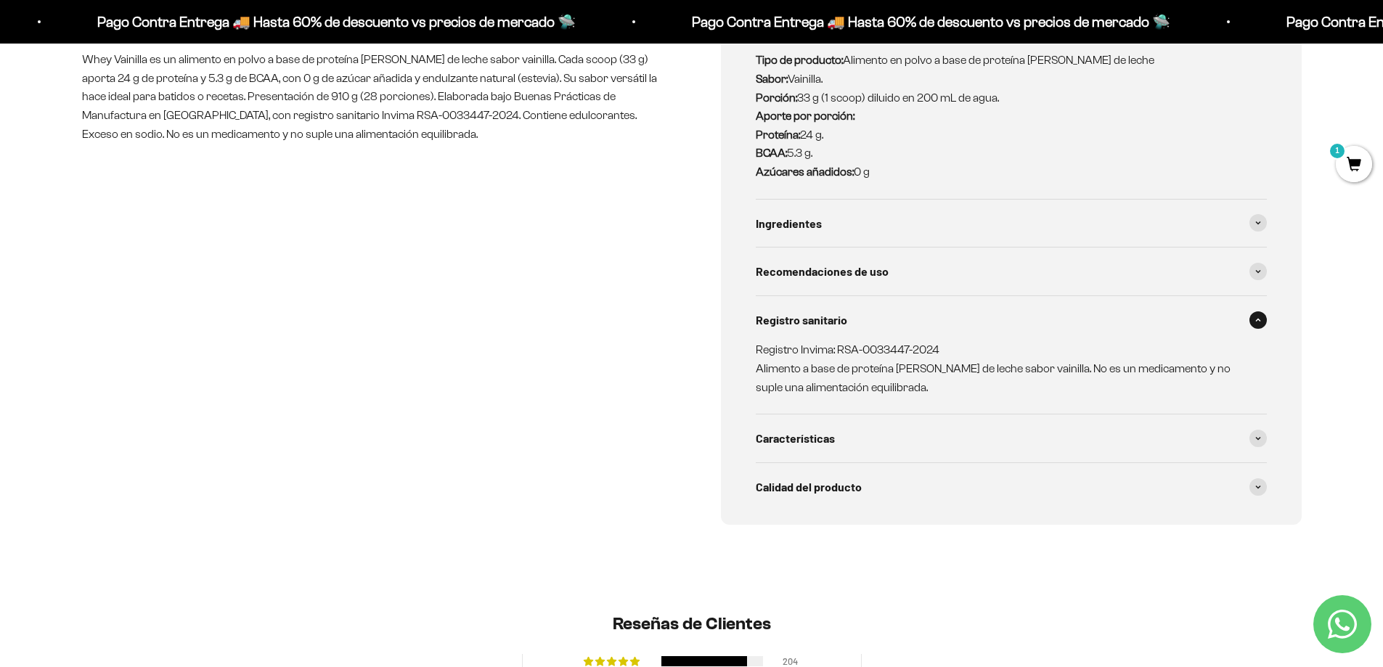
click at [1251, 316] on span at bounding box center [1258, 320] width 17 height 17
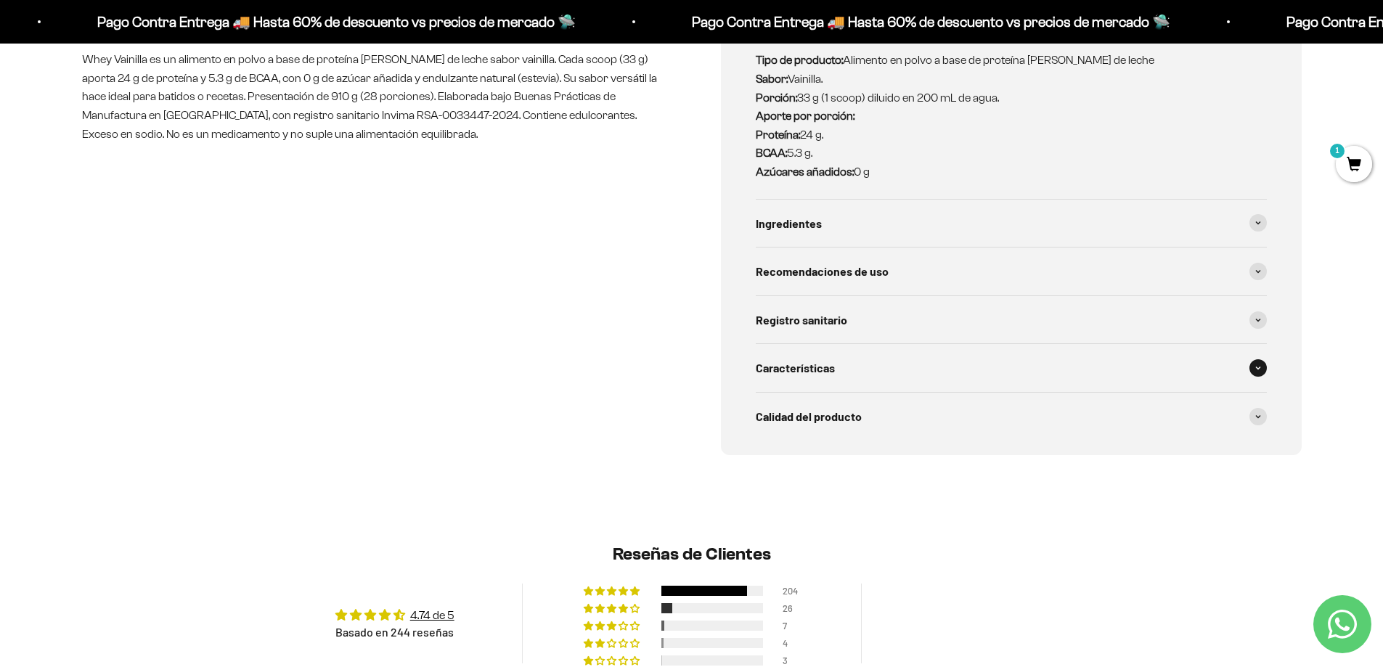
click at [1251, 365] on span at bounding box center [1258, 367] width 17 height 17
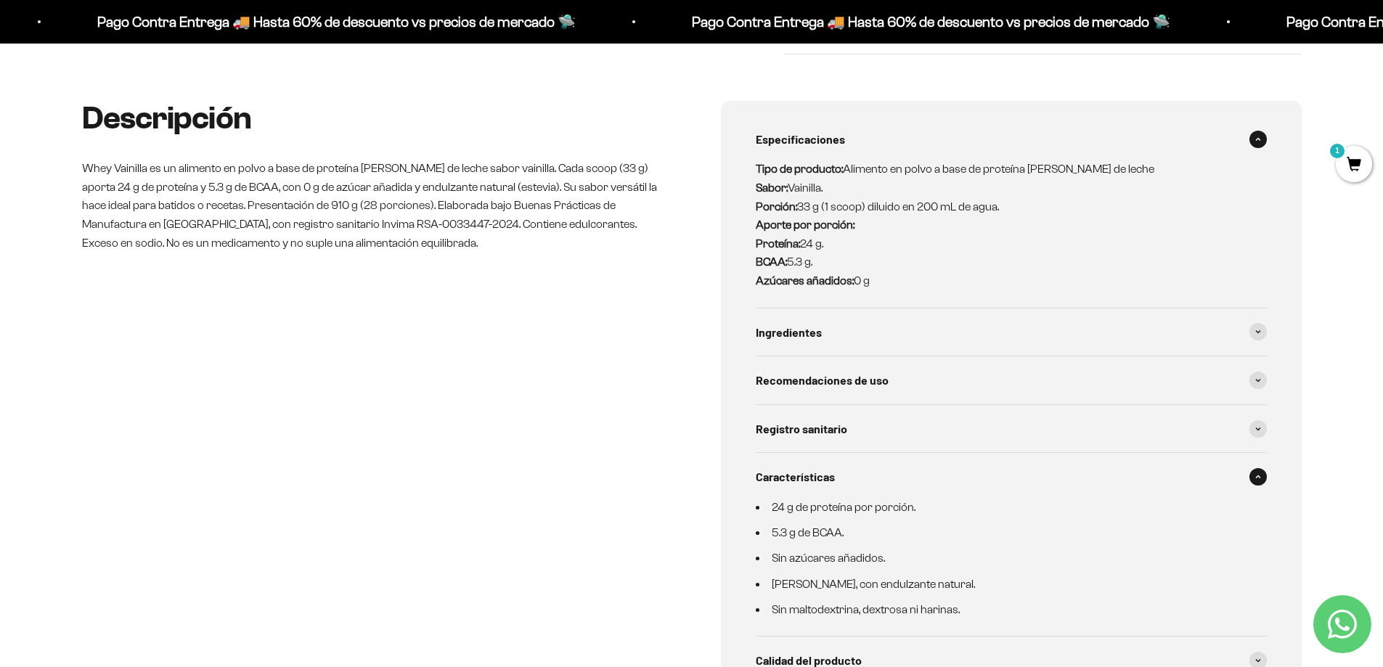
scroll to position [654, 0]
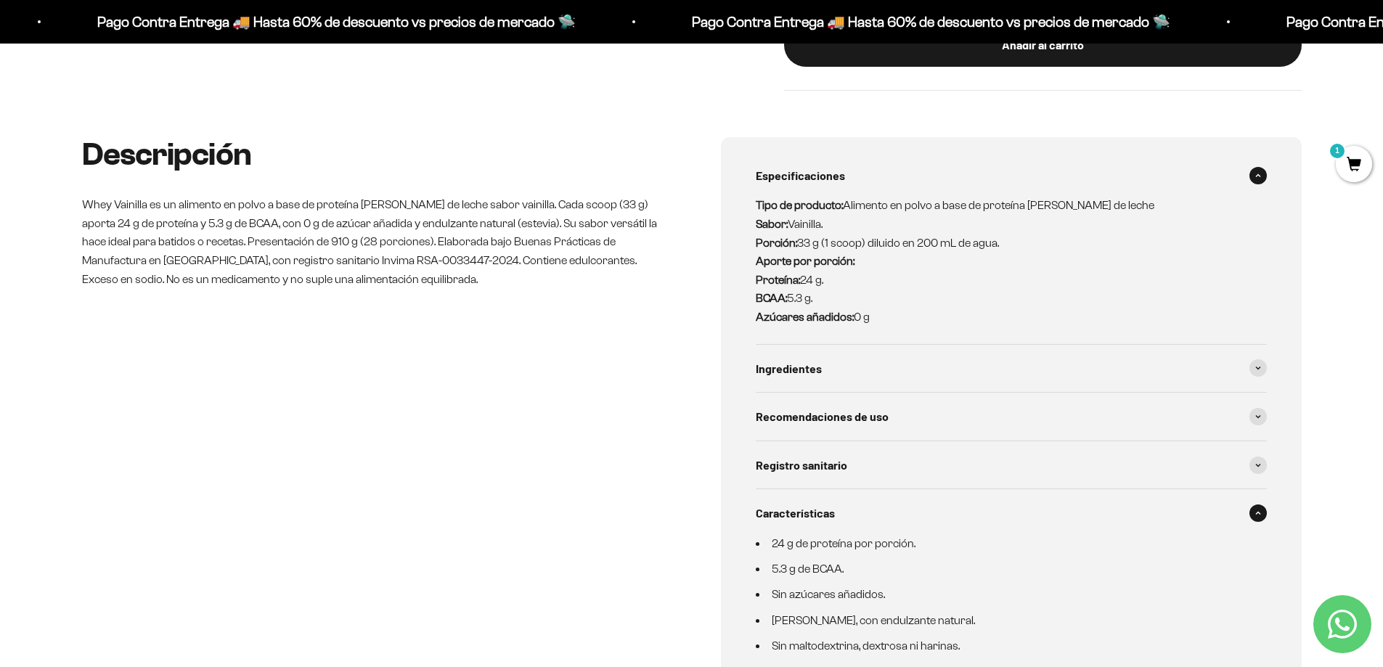
drag, startPoint x: 878, startPoint y: 315, endPoint x: 751, endPoint y: 192, distance: 177.2
click at [751, 192] on div "Especificaciones Tipo de producto: Alimento en polvo a base de proteína [PERSON…" at bounding box center [1011, 436] width 581 height 598
copy p "Tipo de producto: Alimento en polvo a base de proteína [PERSON_NAME] de leche S…"
click at [1255, 374] on span at bounding box center [1258, 367] width 17 height 17
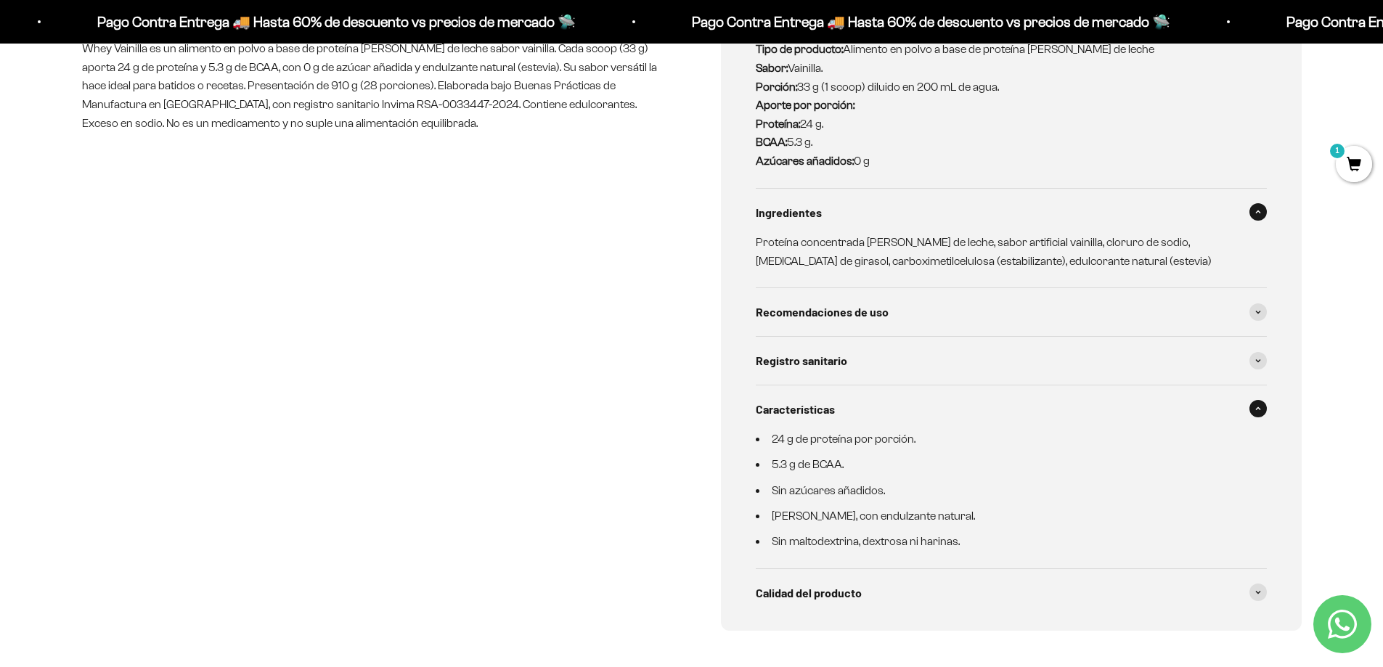
scroll to position [871, 0]
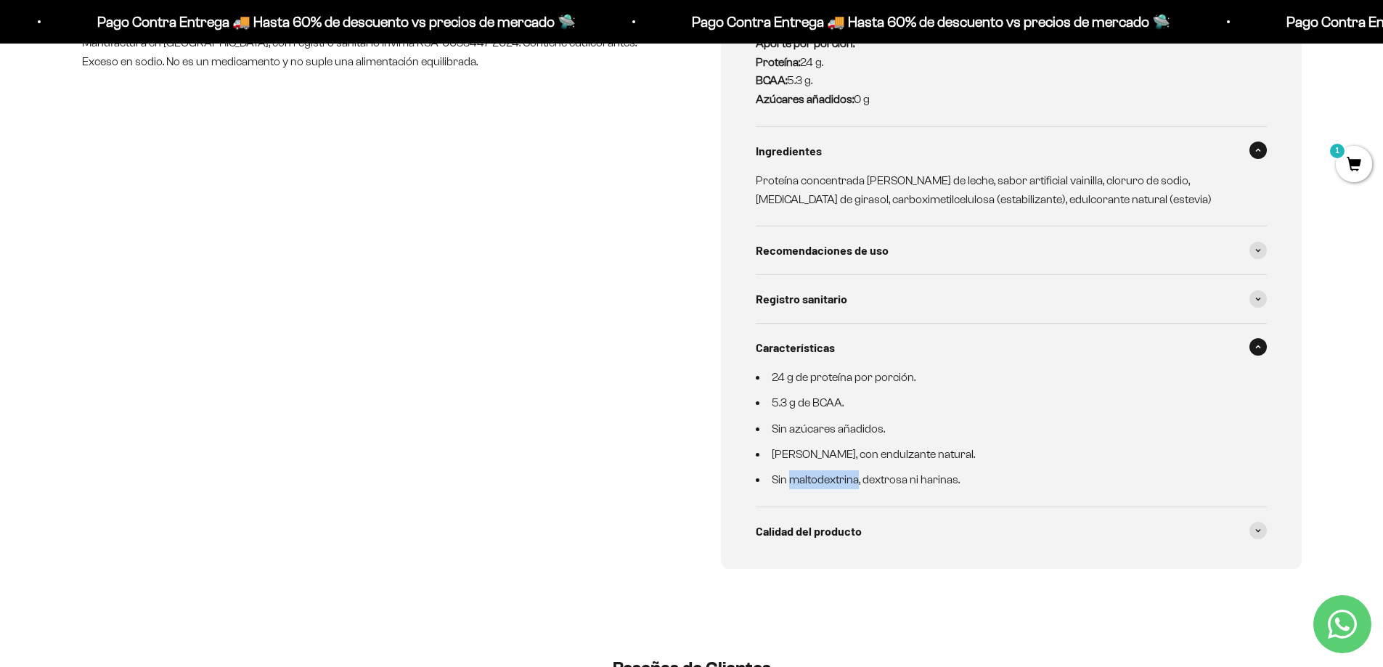
drag, startPoint x: 789, startPoint y: 479, endPoint x: 858, endPoint y: 479, distance: 68.3
click at [858, 479] on li "Sin maltodextrina, dextrosa ni harinas." at bounding box center [1003, 480] width 494 height 19
copy li "maltodextrina"
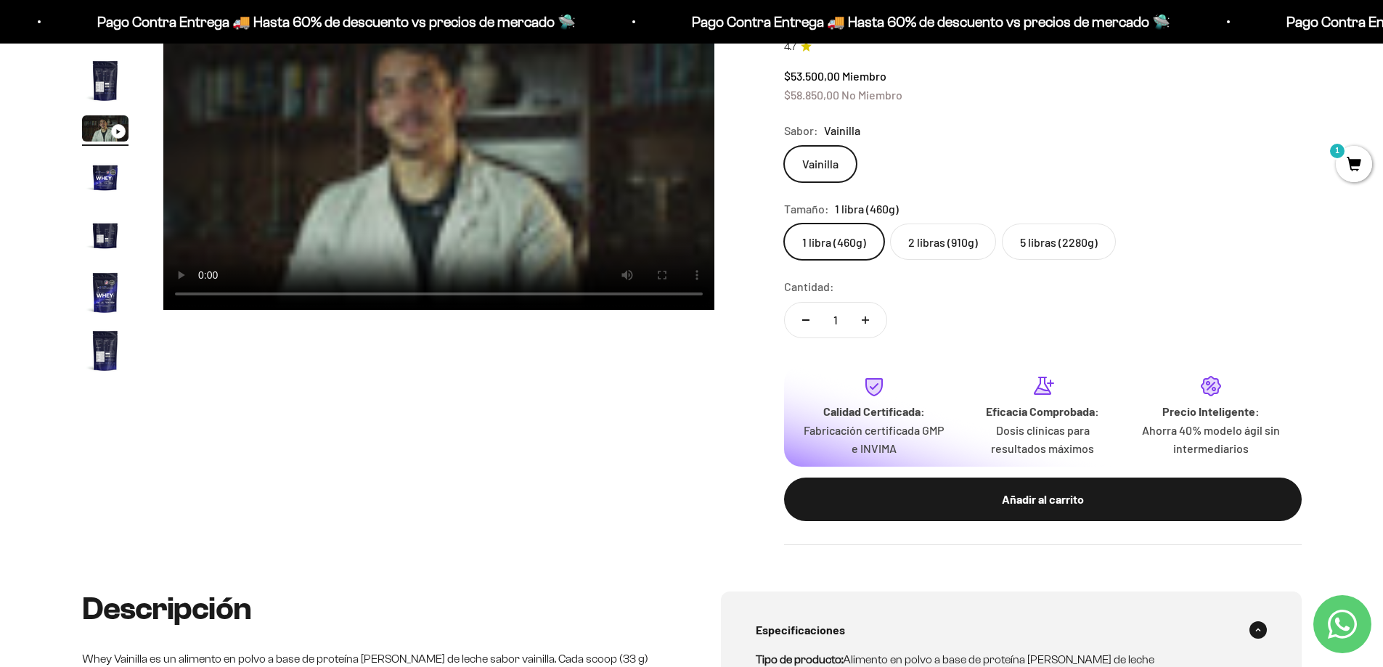
scroll to position [0, 0]
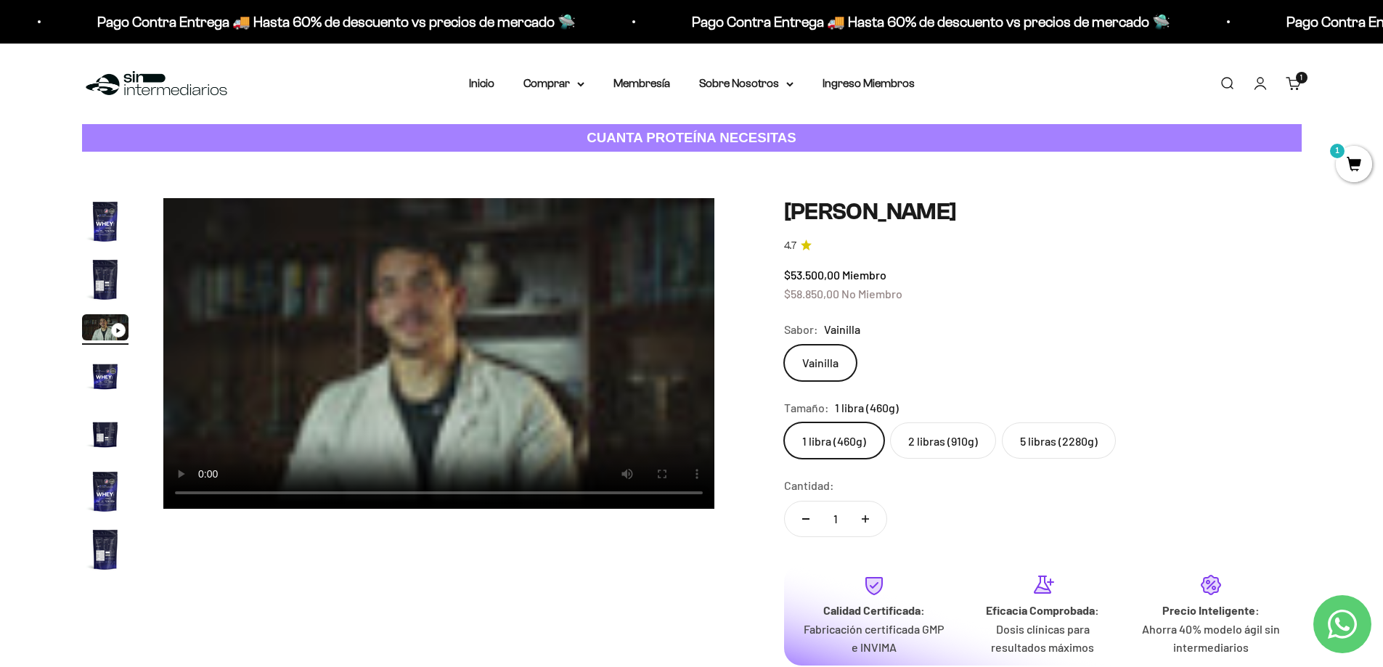
click at [939, 443] on label "2 libras (910g)" at bounding box center [943, 441] width 106 height 36
click at [784, 423] on input "2 libras (910g)" at bounding box center [784, 422] width 1 height 1
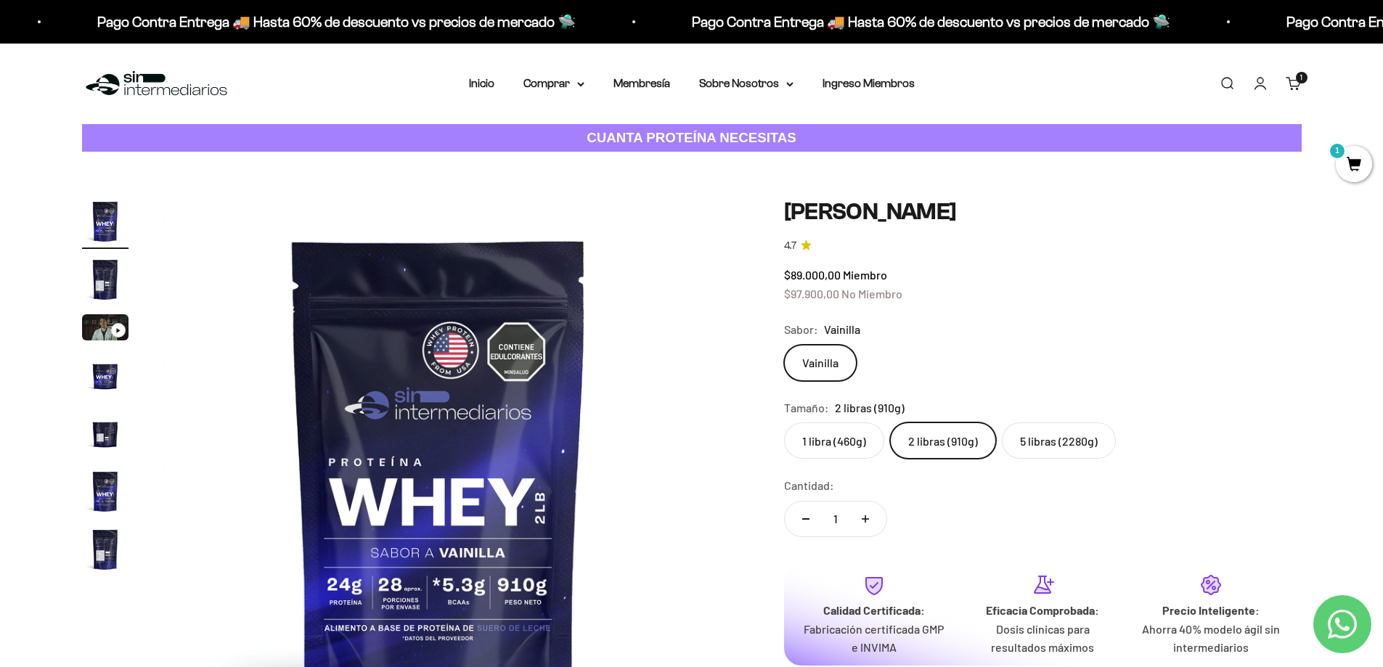
click at [837, 448] on label "1 libra (460g)" at bounding box center [834, 441] width 100 height 36
click at [784, 423] on input "1 libra (460g)" at bounding box center [784, 422] width 1 height 1
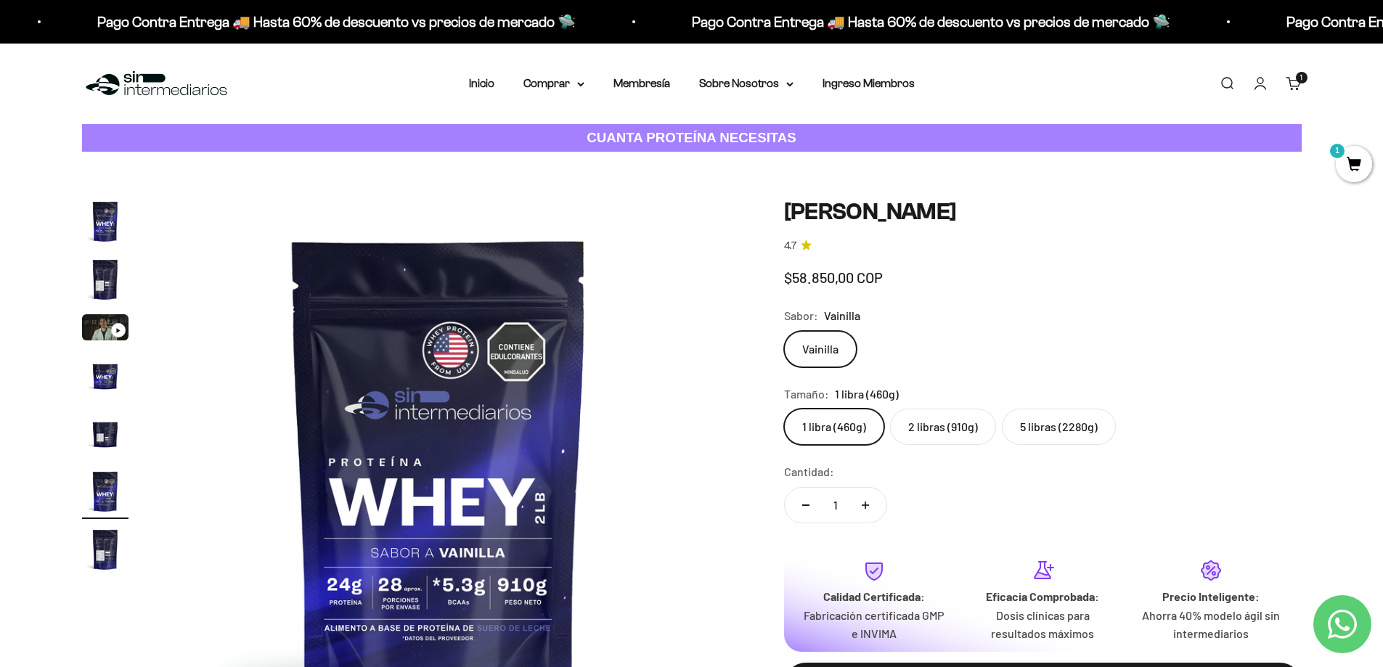
scroll to position [0, 2844]
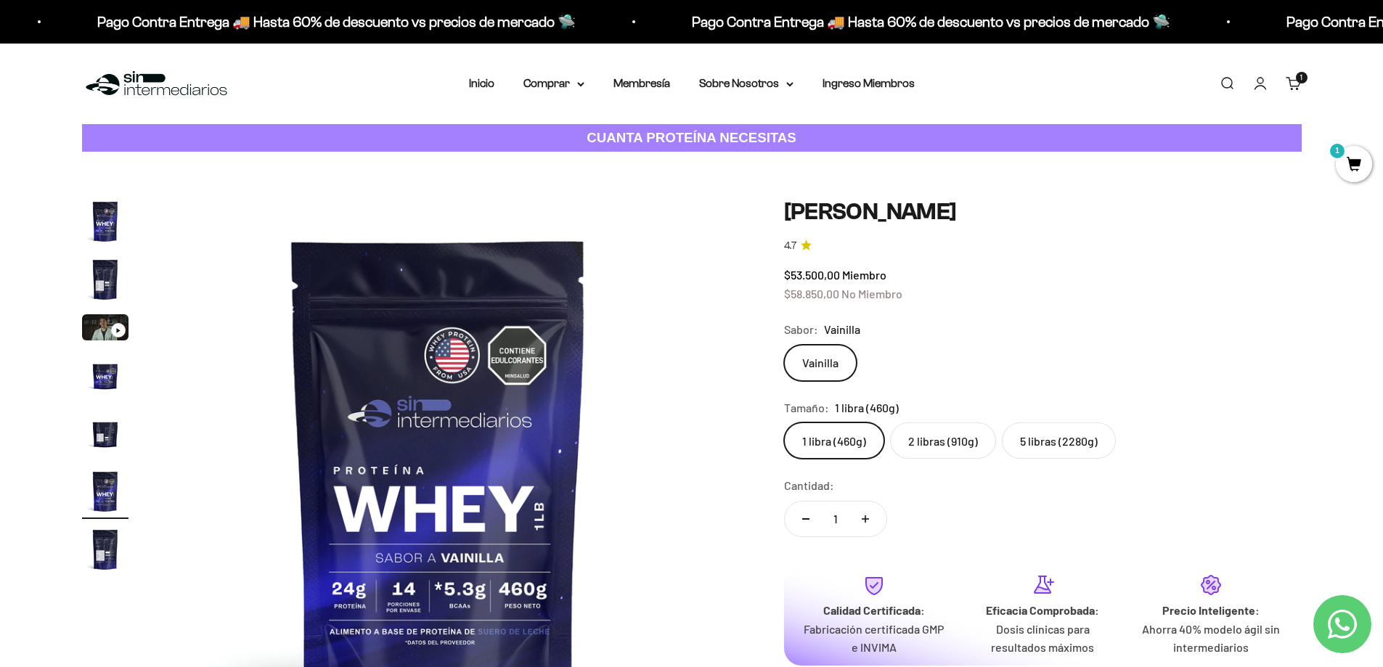
click at [944, 444] on label "2 libras (910g)" at bounding box center [943, 441] width 106 height 36
click at [784, 423] on input "2 libras (910g)" at bounding box center [784, 422] width 1 height 1
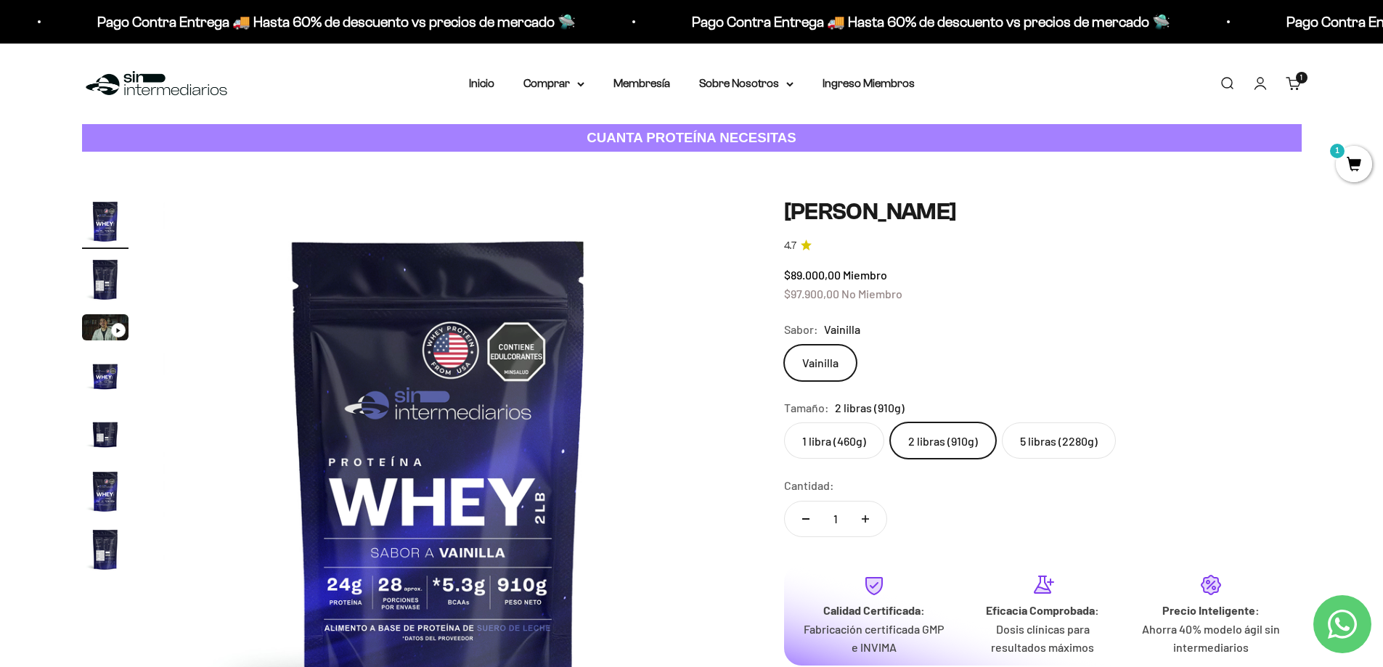
click at [104, 550] on img "Ir al artículo 7" at bounding box center [105, 549] width 46 height 46
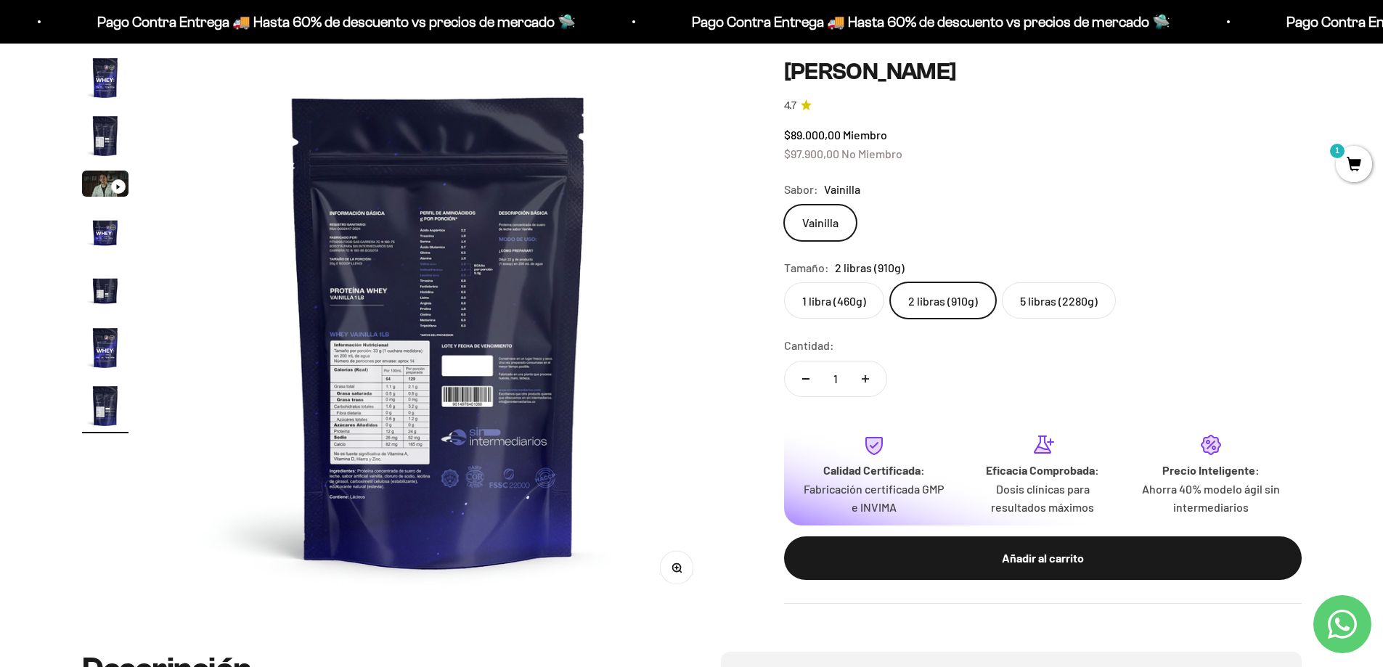
scroll to position [145, 0]
